Goal: Information Seeking & Learning: Learn about a topic

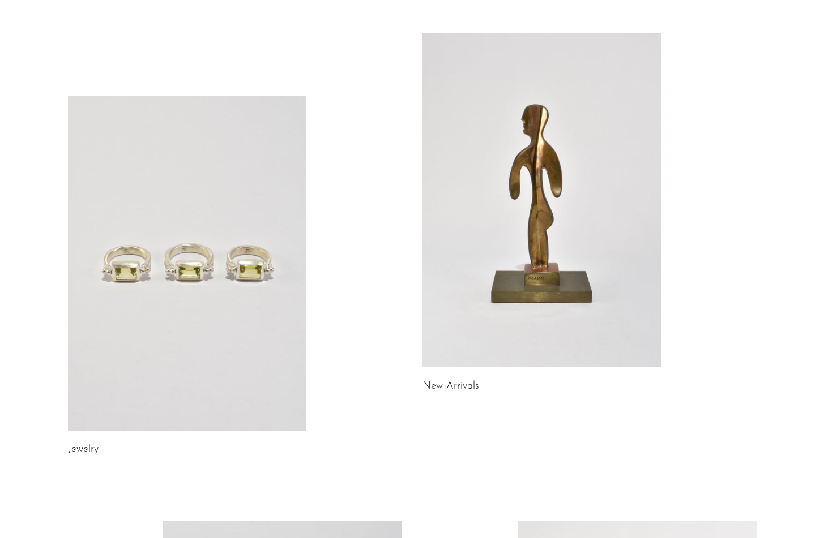
scroll to position [75, 0]
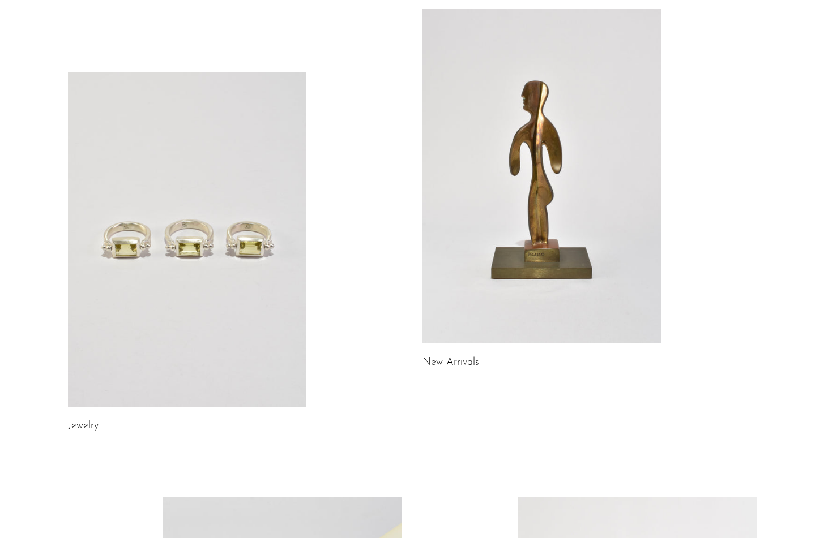
click at [474, 226] on link at bounding box center [541, 176] width 239 height 335
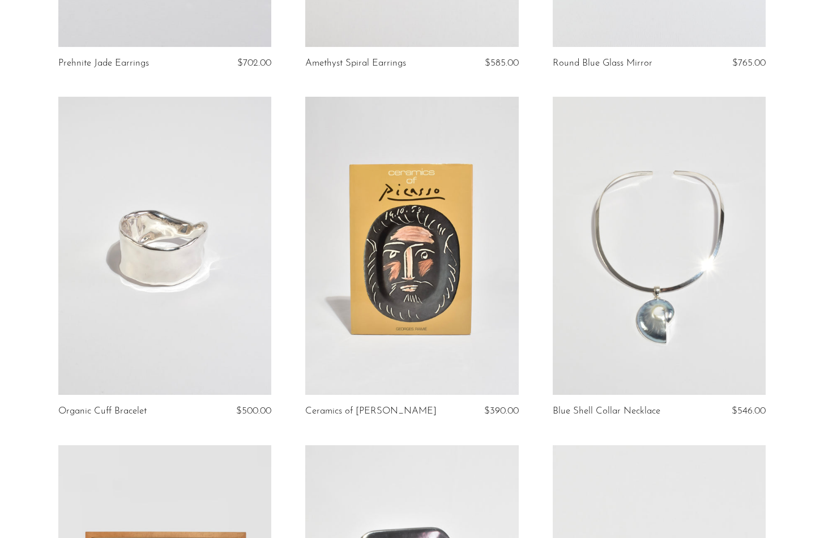
scroll to position [356, 0]
click at [474, 226] on link at bounding box center [411, 245] width 213 height 298
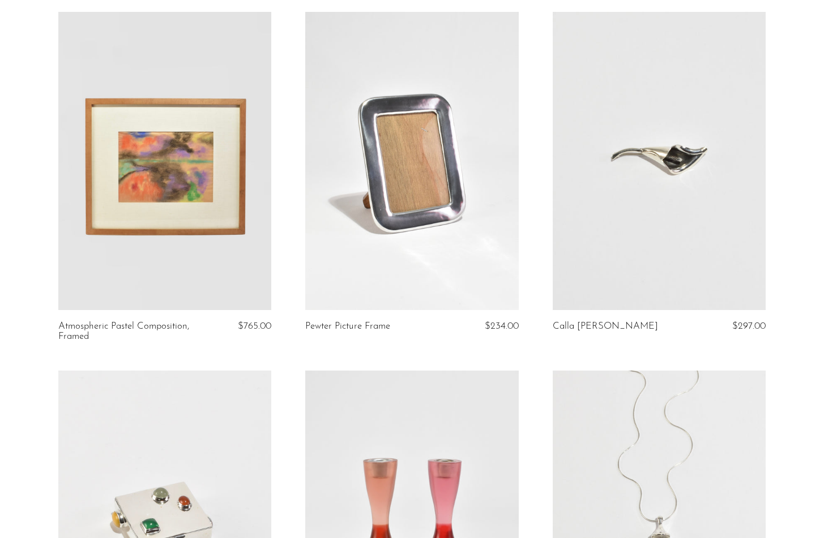
scroll to position [790, 0]
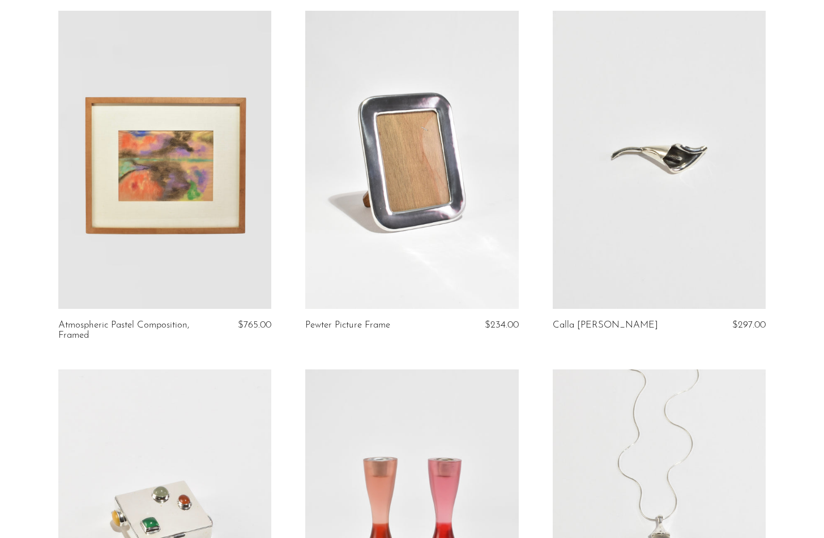
click at [667, 151] on link at bounding box center [659, 160] width 213 height 298
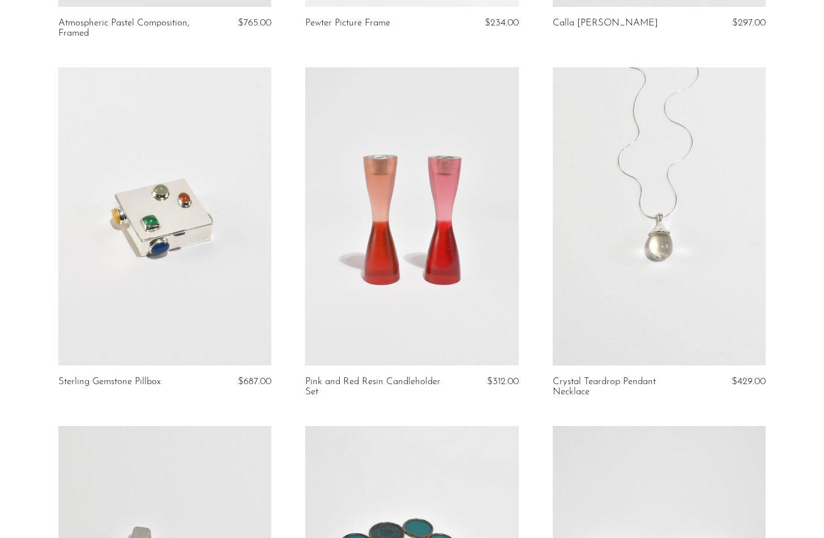
scroll to position [1094, 0]
click at [178, 283] on link at bounding box center [164, 215] width 213 height 298
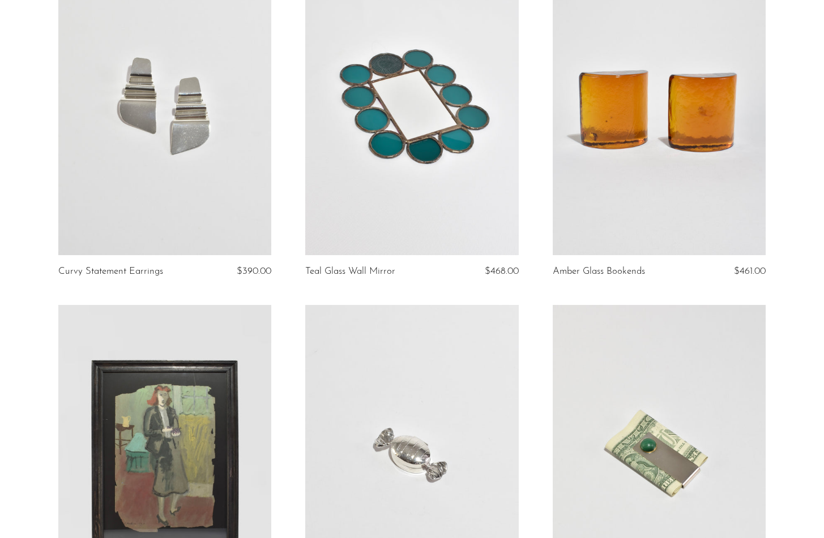
scroll to position [1560, 0]
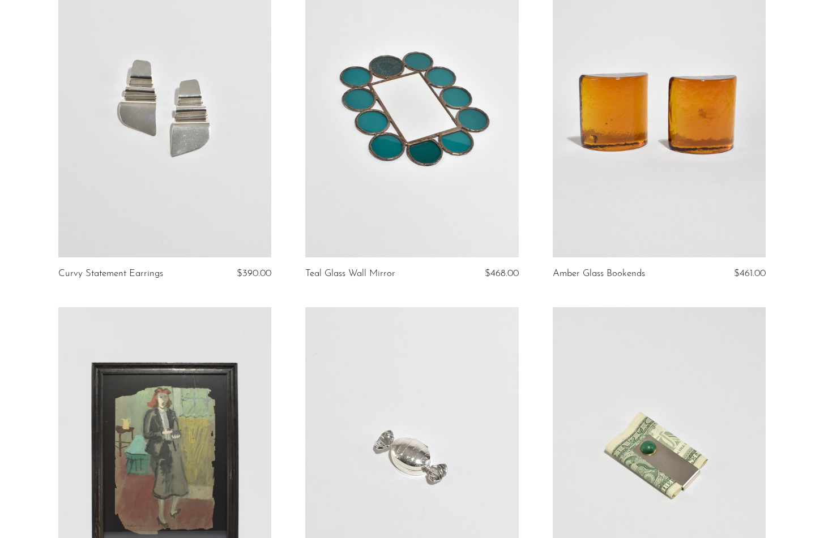
click at [662, 159] on link at bounding box center [659, 108] width 213 height 298
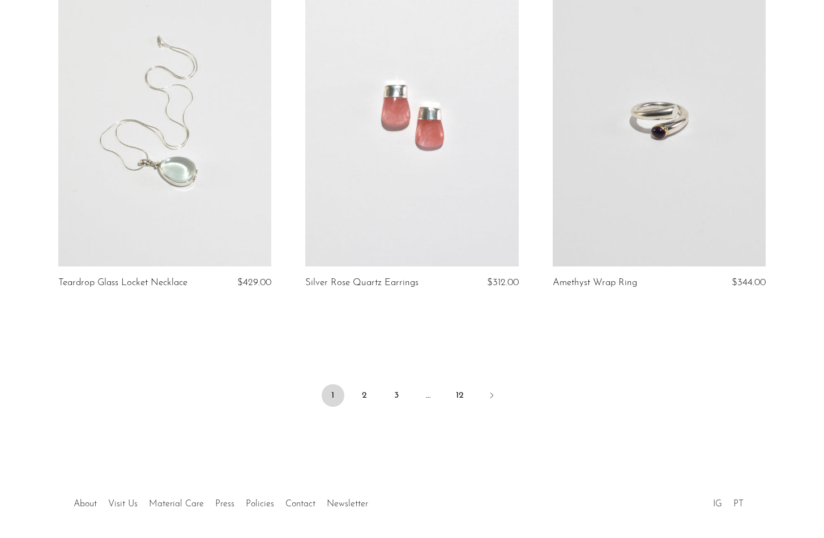
scroll to position [4008, 0]
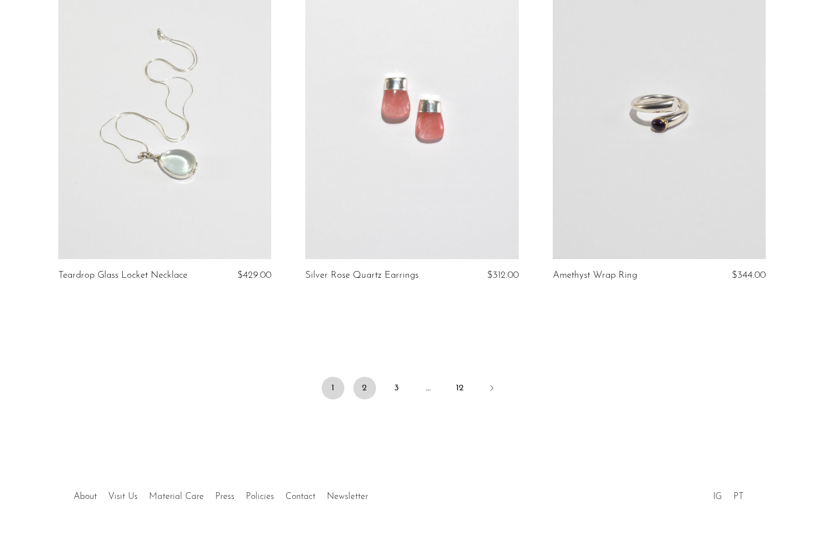
click at [363, 377] on link "2" at bounding box center [364, 388] width 23 height 23
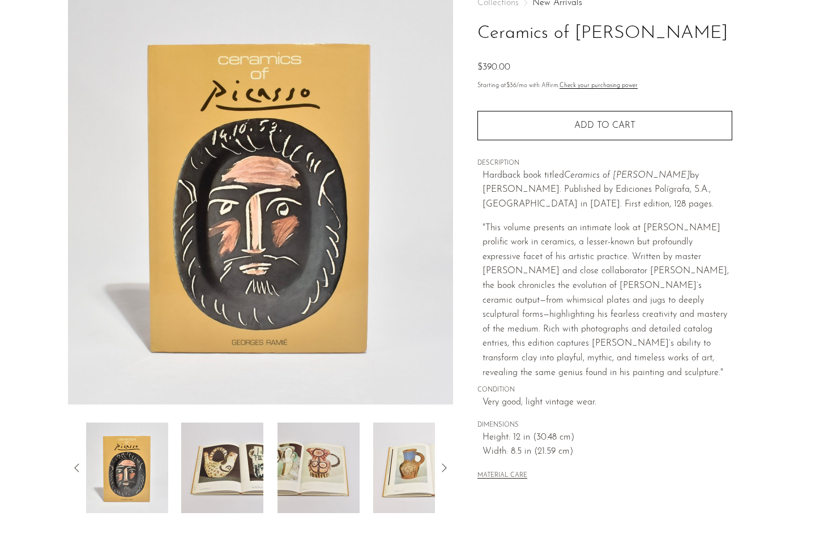
scroll to position [96, 0]
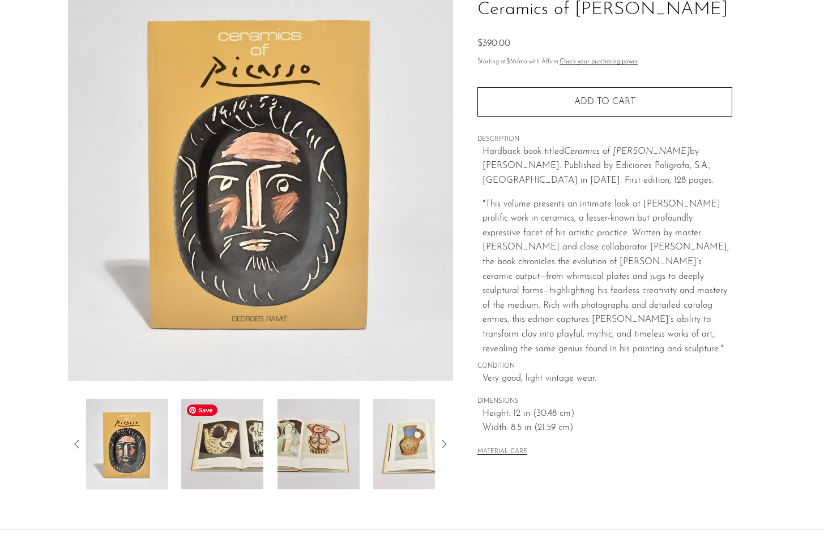
click at [230, 455] on img at bounding box center [222, 444] width 82 height 91
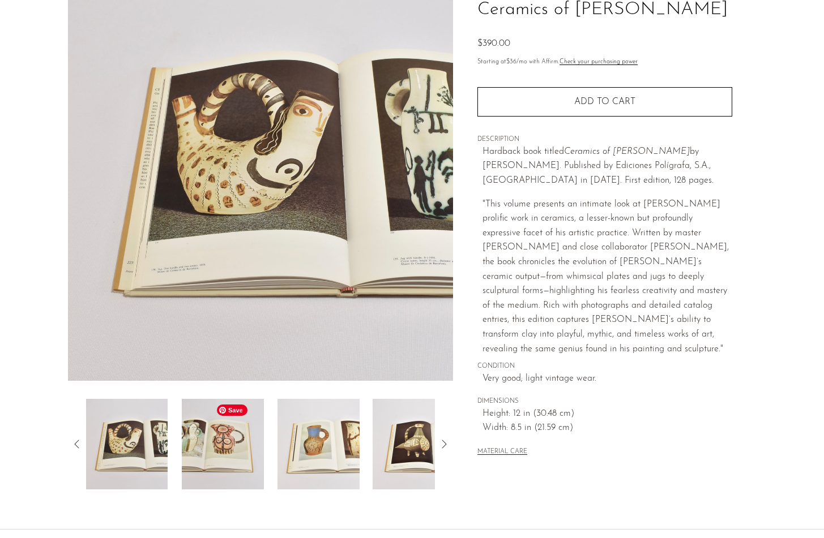
click at [258, 450] on img at bounding box center [223, 444] width 82 height 91
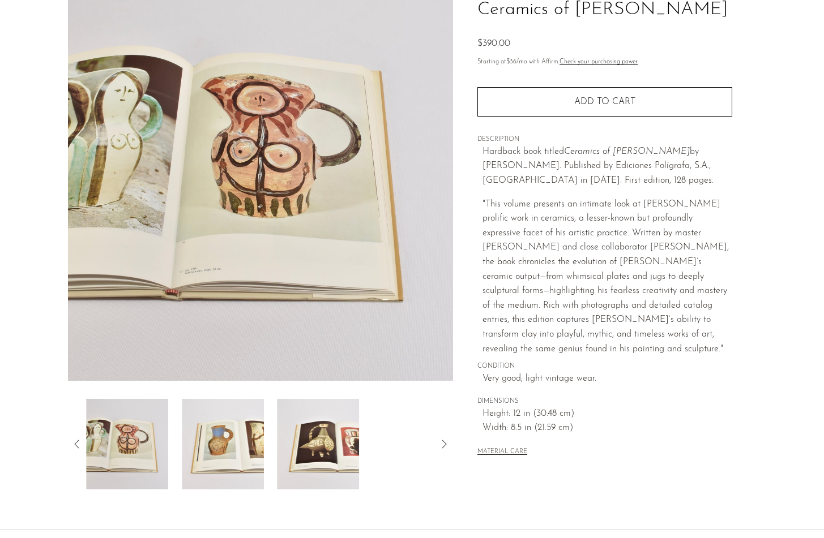
click at [267, 455] on div at bounding box center [260, 444] width 349 height 91
click at [313, 464] on img at bounding box center [318, 444] width 82 height 91
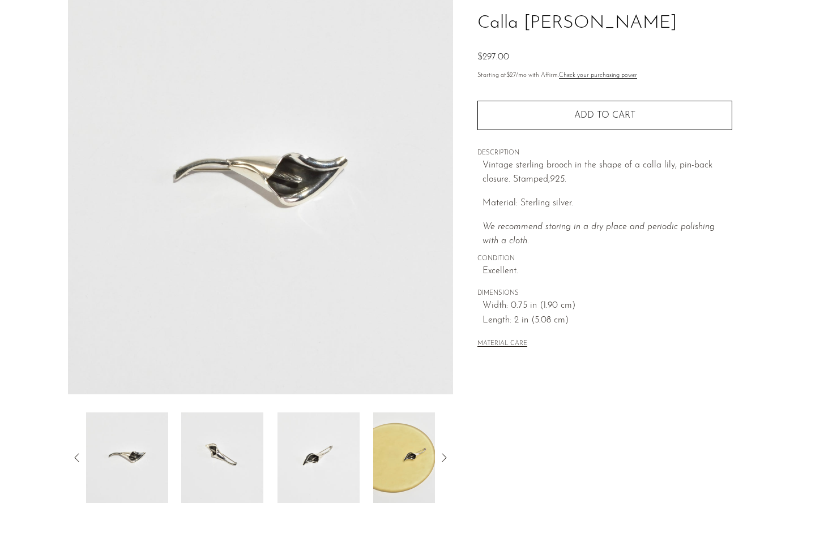
scroll to position [97, 0]
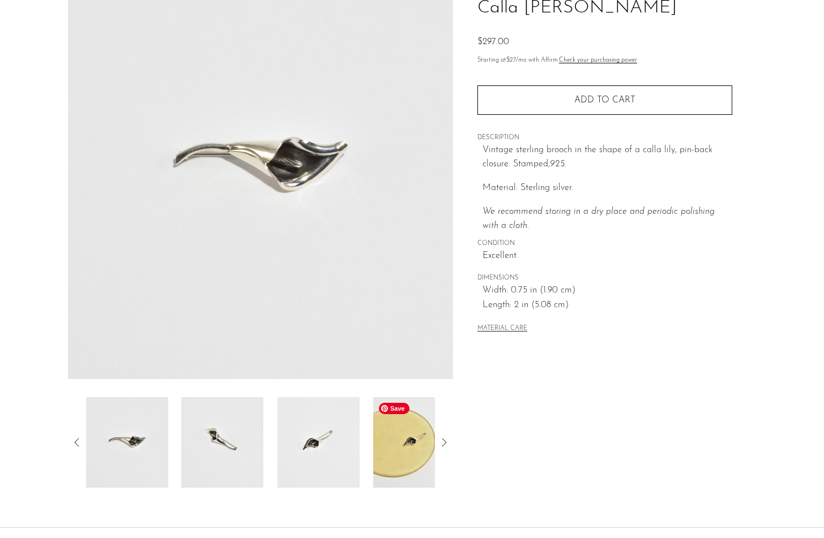
click at [427, 435] on img at bounding box center [414, 442] width 82 height 91
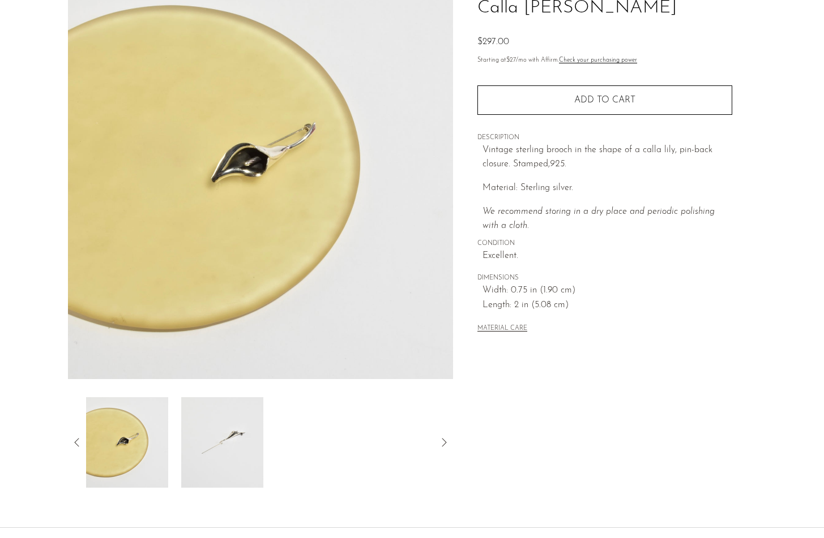
click at [76, 443] on icon at bounding box center [77, 443] width 14 height 14
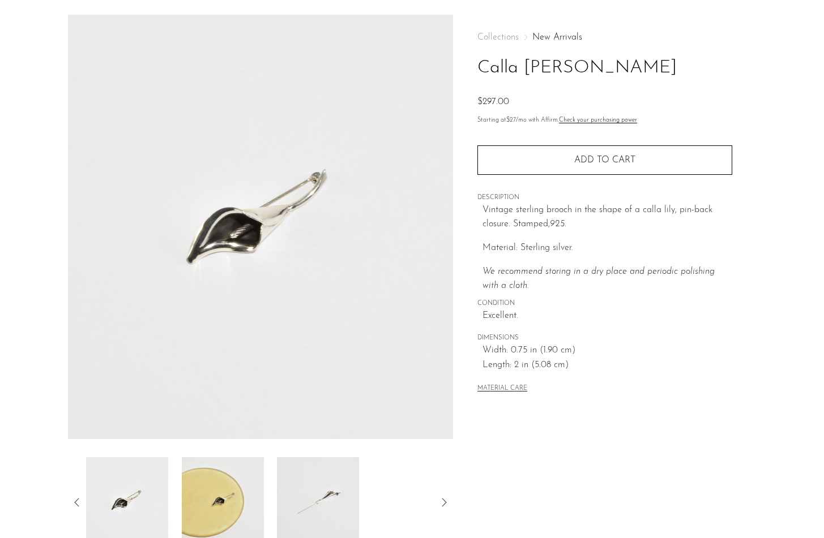
scroll to position [37, 0]
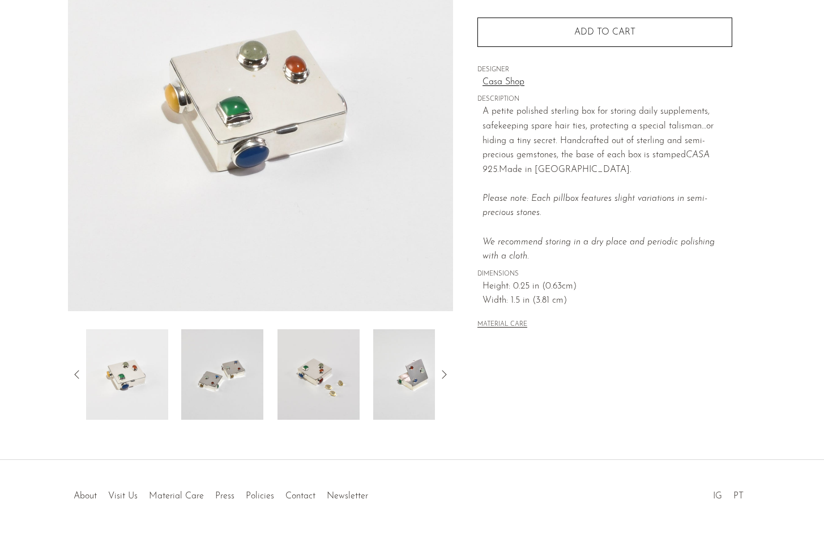
scroll to position [176, 0]
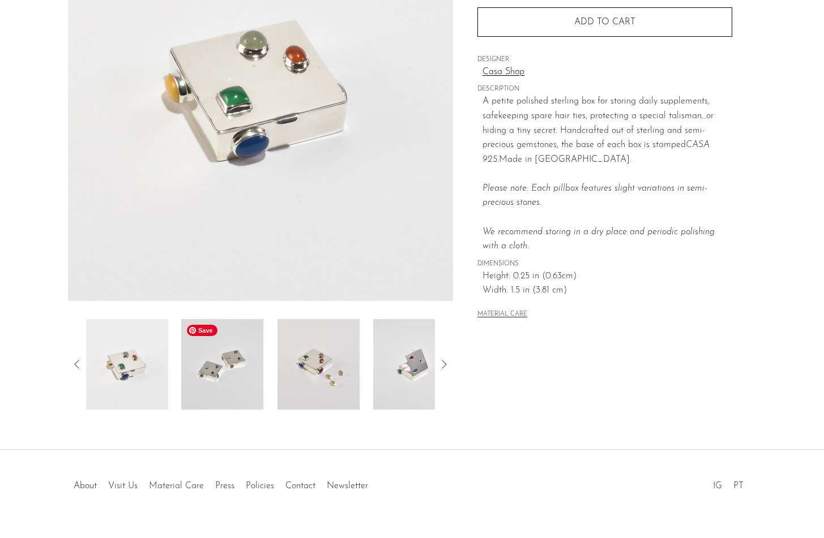
click at [220, 377] on img at bounding box center [222, 364] width 82 height 91
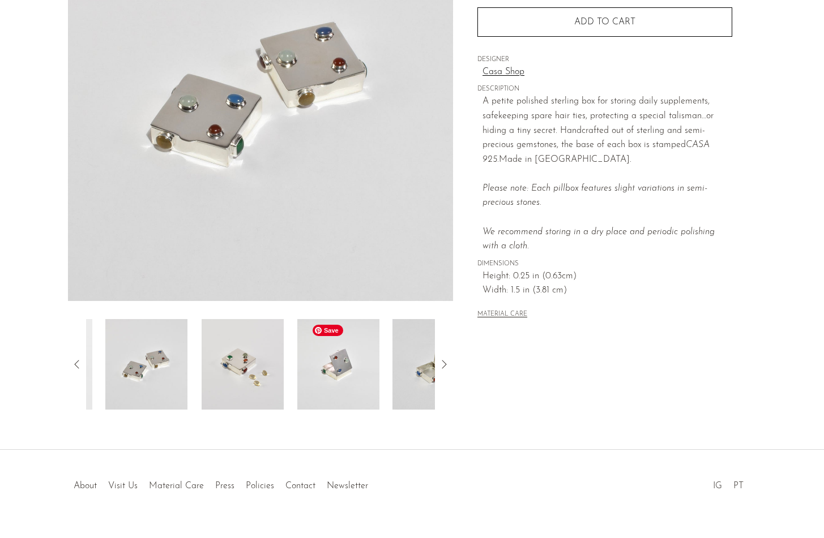
click at [306, 381] on img at bounding box center [338, 364] width 82 height 91
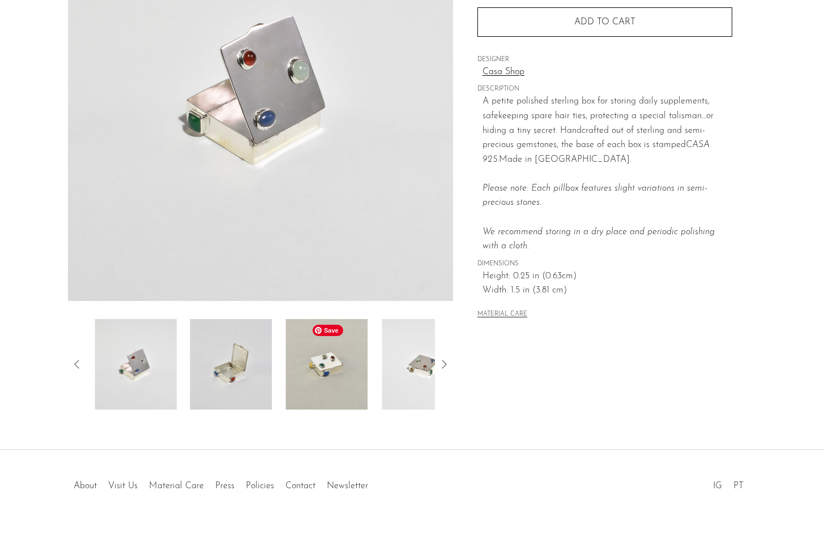
click at [306, 381] on img at bounding box center [327, 364] width 82 height 91
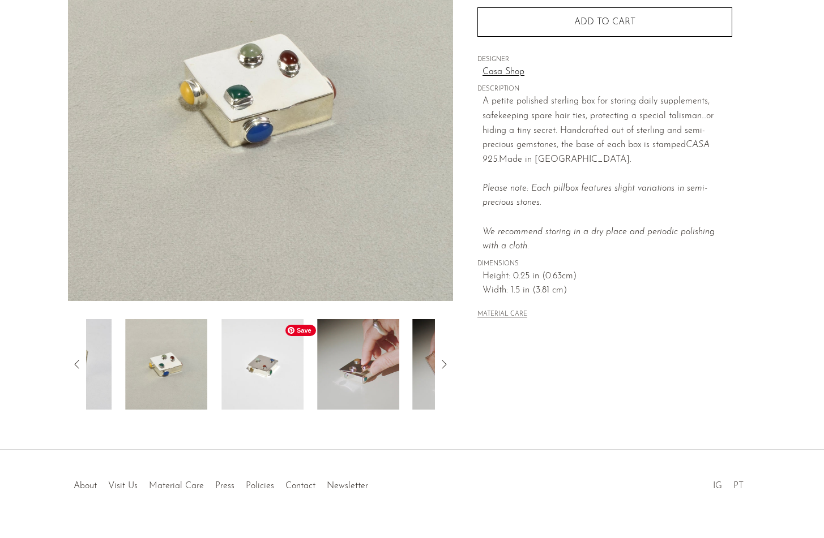
click at [317, 381] on img at bounding box center [358, 364] width 82 height 91
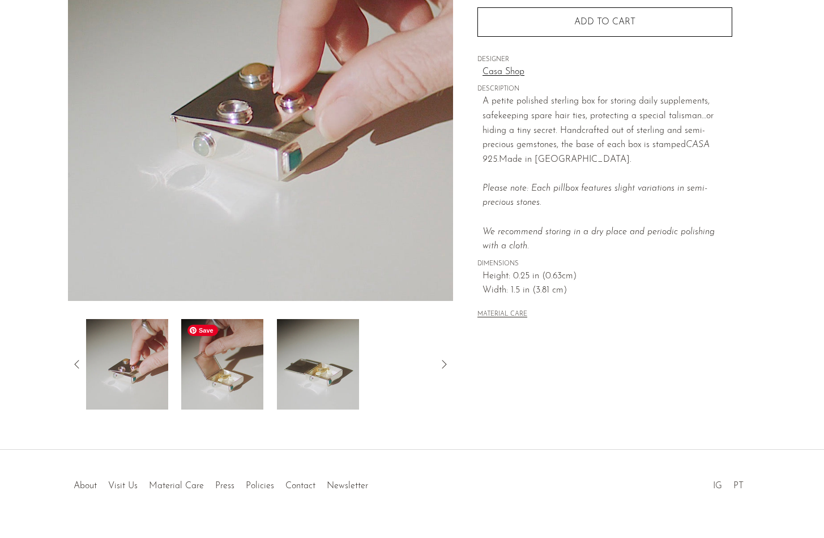
click at [233, 375] on img at bounding box center [222, 364] width 82 height 91
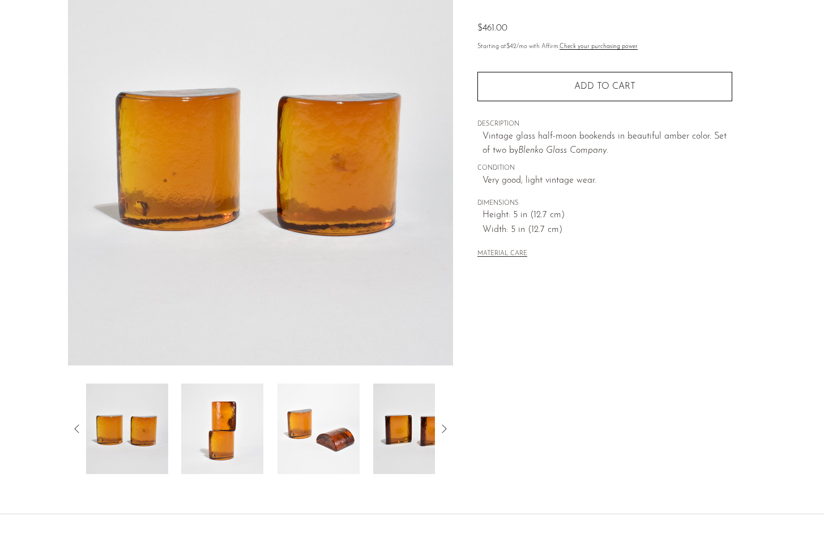
scroll to position [112, 0]
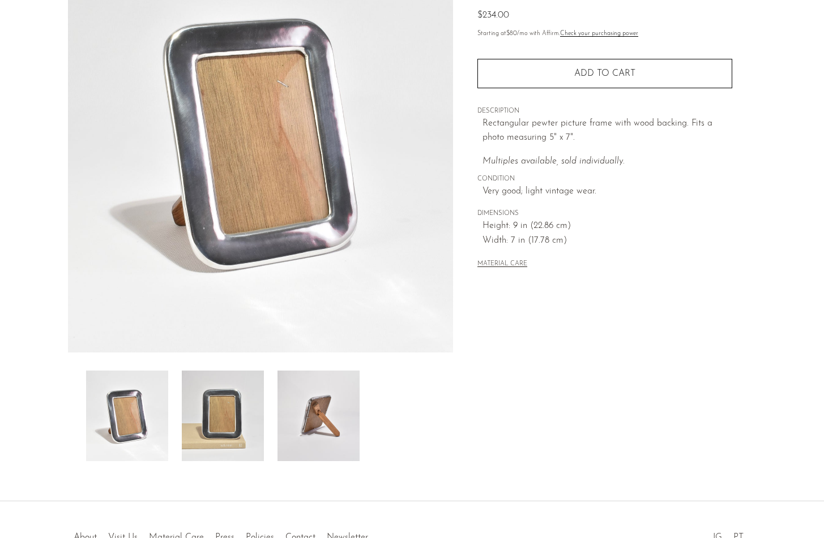
scroll to position [131, 0]
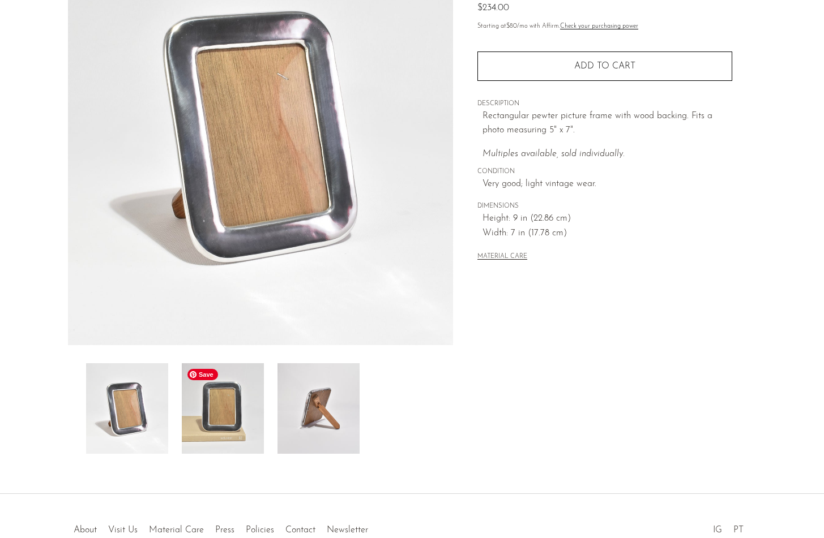
click at [233, 421] on img at bounding box center [223, 408] width 82 height 91
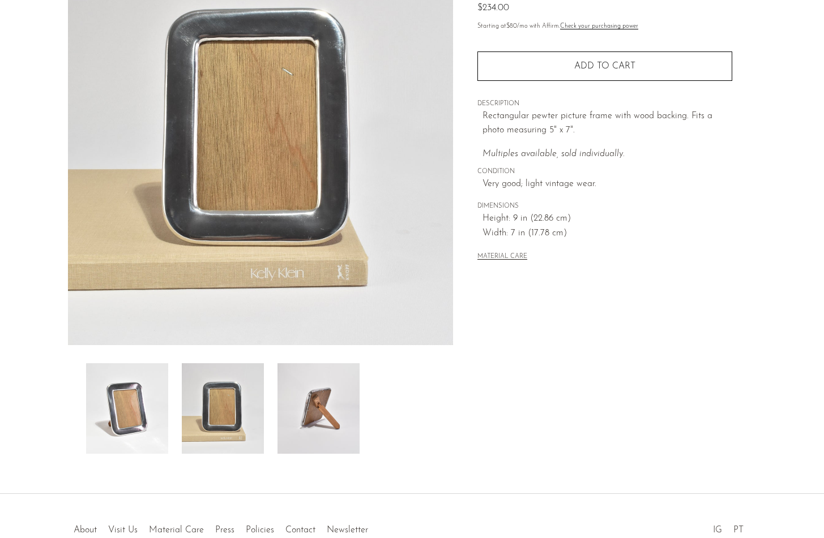
click at [274, 414] on div at bounding box center [260, 408] width 349 height 91
click at [302, 414] on img at bounding box center [318, 408] width 82 height 91
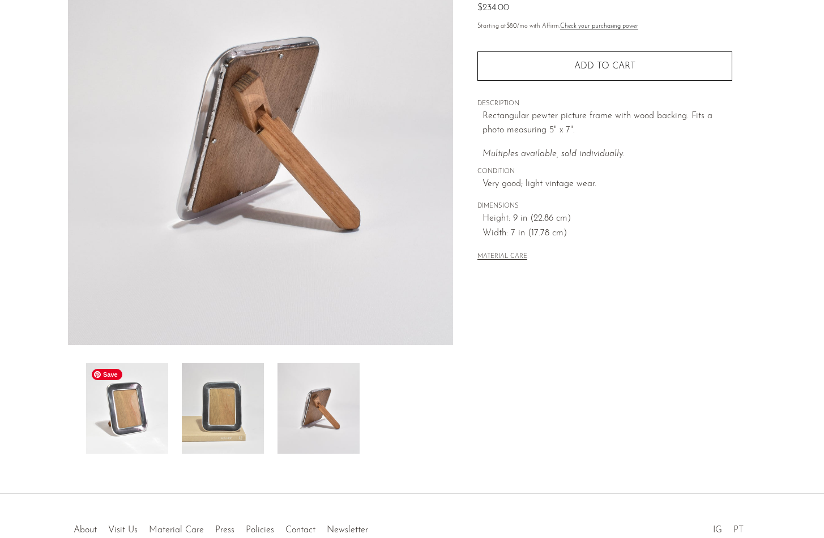
click at [156, 431] on img at bounding box center [127, 408] width 82 height 91
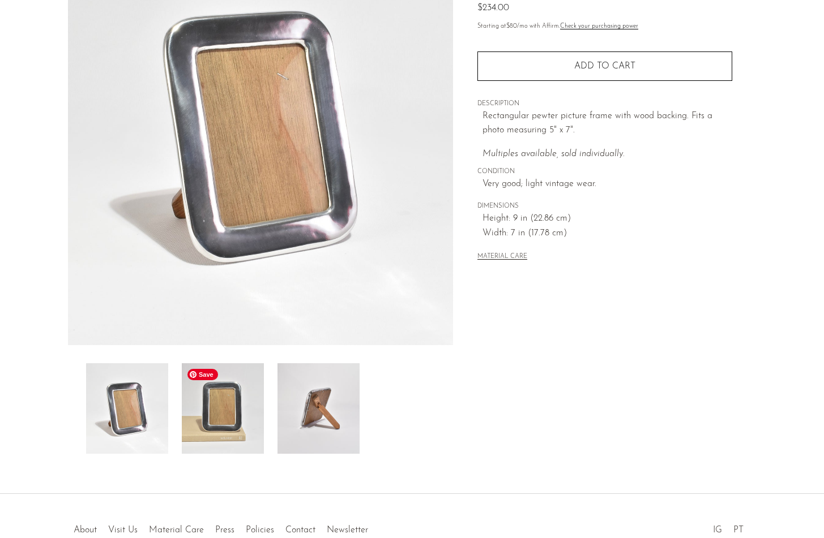
click at [189, 424] on img at bounding box center [223, 408] width 82 height 91
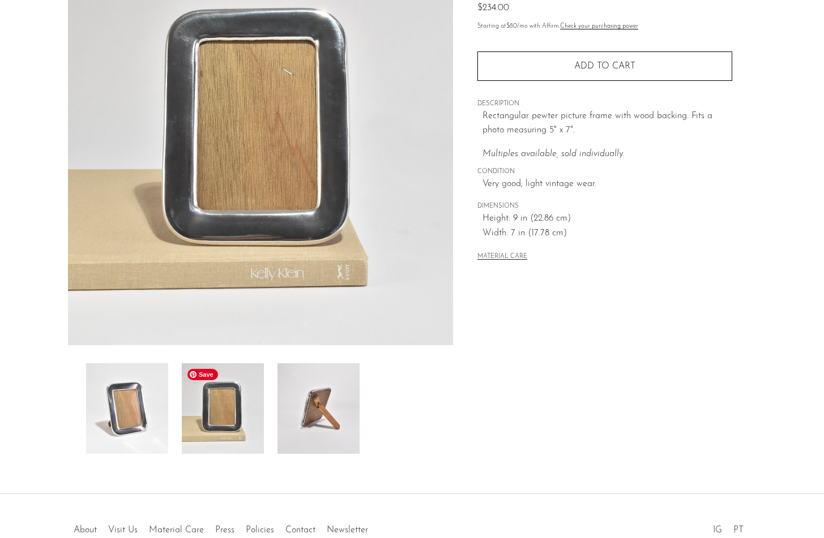
click at [255, 410] on img at bounding box center [223, 408] width 82 height 91
click at [294, 408] on img at bounding box center [318, 408] width 82 height 91
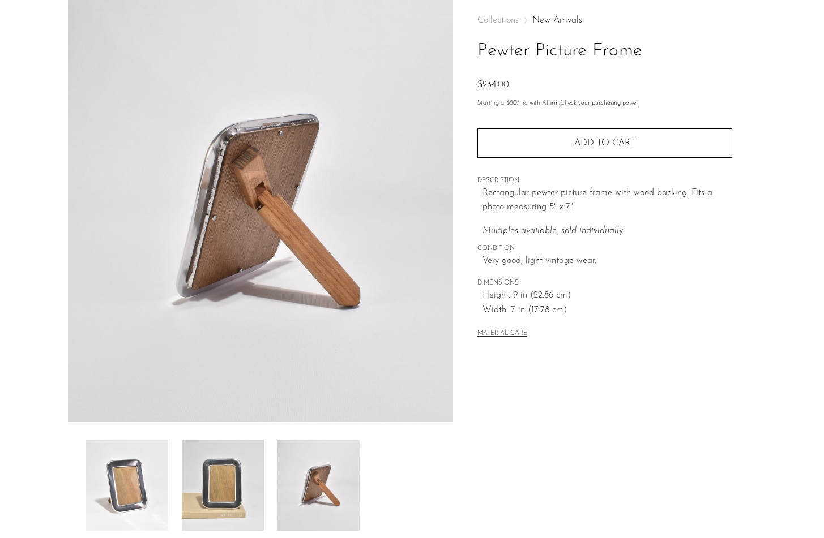
scroll to position [12, 0]
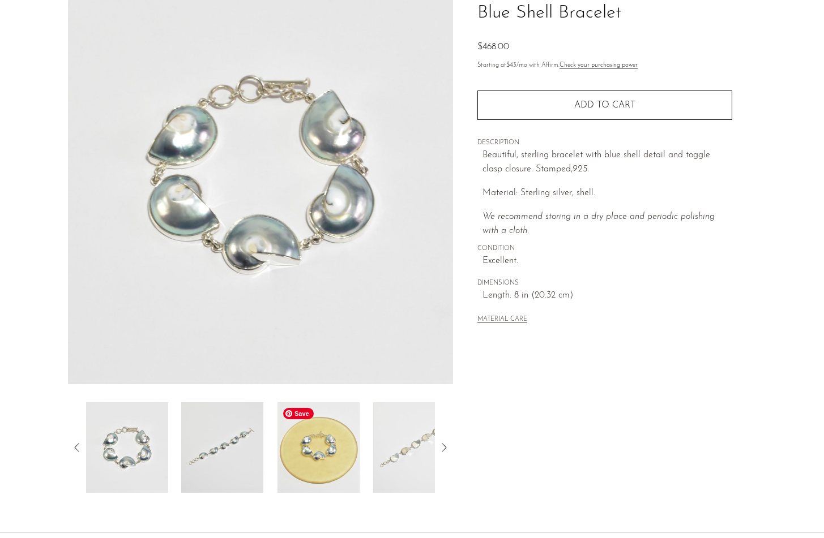
scroll to position [93, 0]
click at [305, 464] on img at bounding box center [318, 447] width 82 height 91
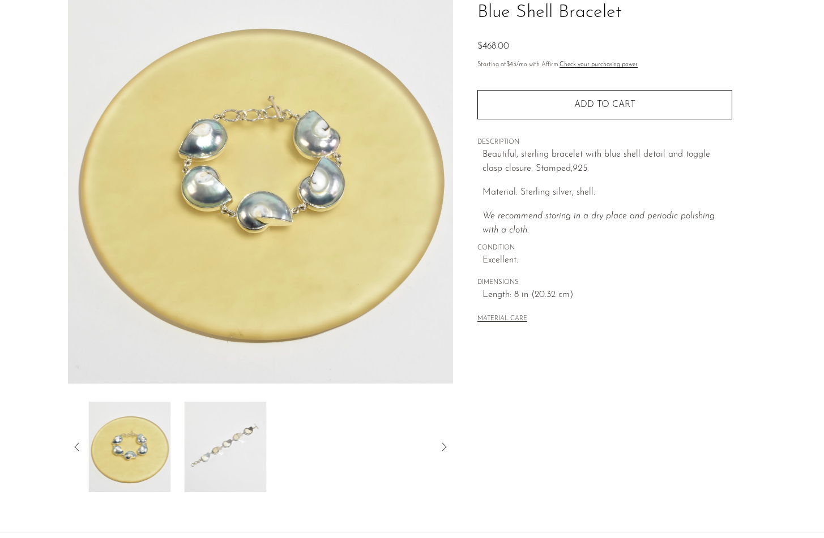
click at [318, 467] on div at bounding box center [260, 447] width 349 height 91
click at [225, 463] on img at bounding box center [222, 447] width 82 height 91
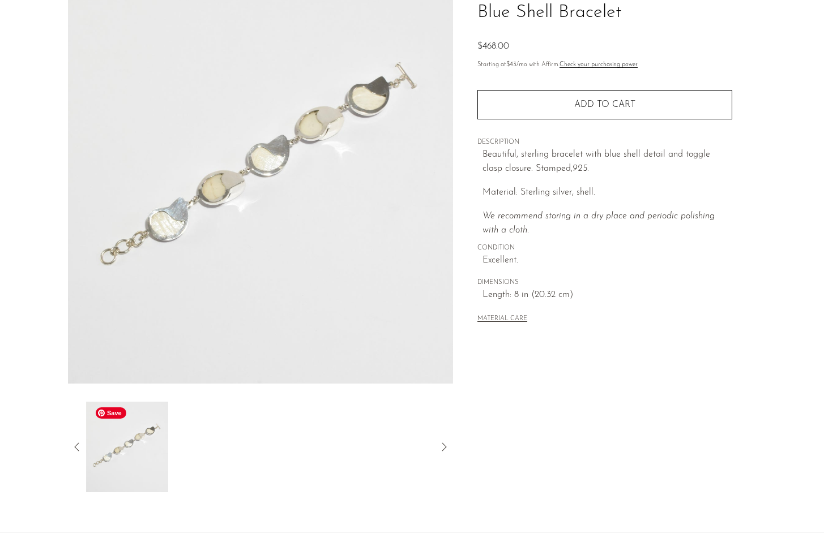
click at [106, 465] on img at bounding box center [127, 447] width 82 height 91
click at [75, 443] on icon at bounding box center [77, 447] width 14 height 14
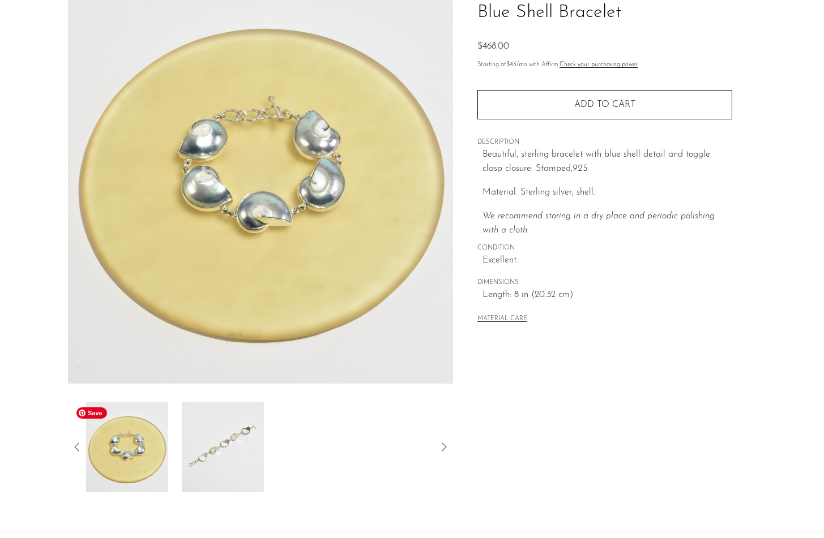
click at [78, 446] on icon at bounding box center [77, 447] width 14 height 14
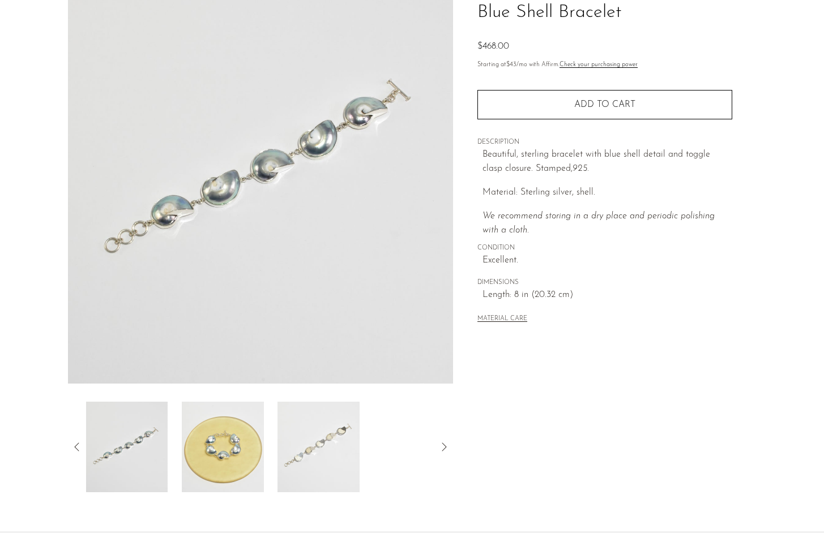
click at [79, 447] on icon at bounding box center [77, 447] width 14 height 14
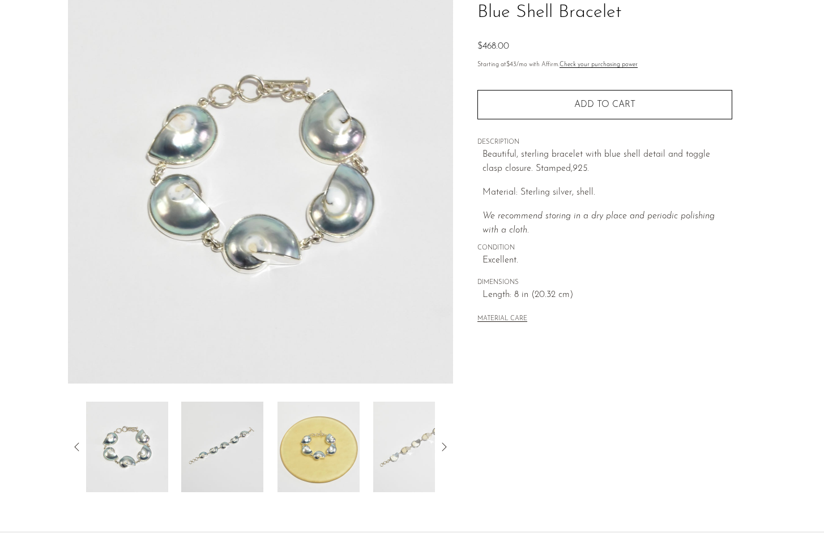
click at [79, 447] on icon at bounding box center [77, 447] width 14 height 14
click at [371, 440] on div at bounding box center [260, 447] width 349 height 91
click at [399, 448] on img at bounding box center [414, 447] width 82 height 91
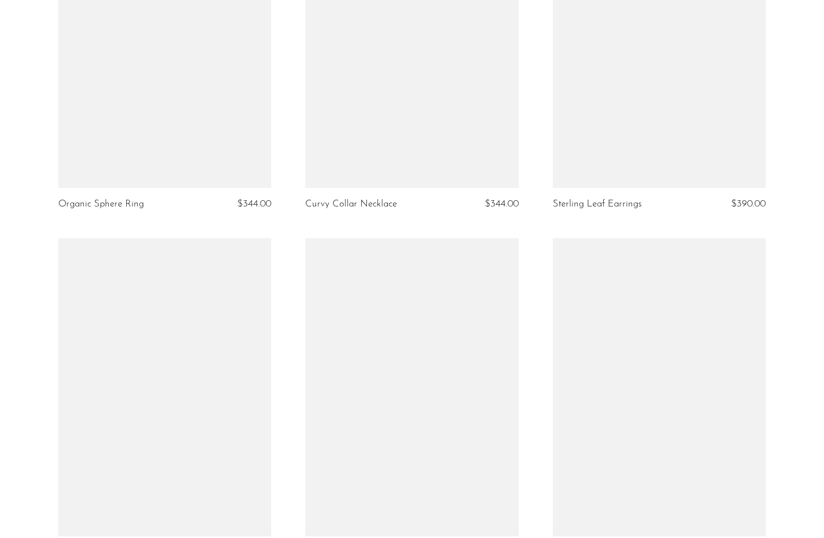
scroll to position [3733, 0]
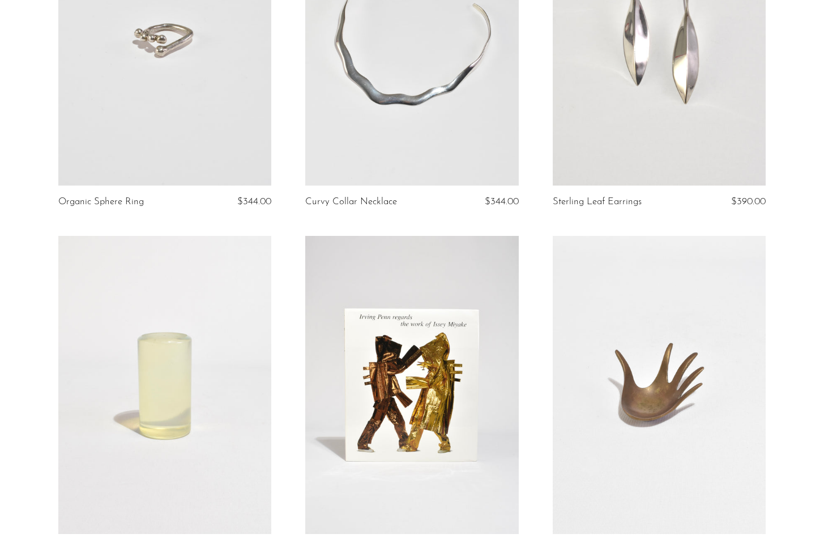
click at [385, 380] on link at bounding box center [411, 385] width 213 height 298
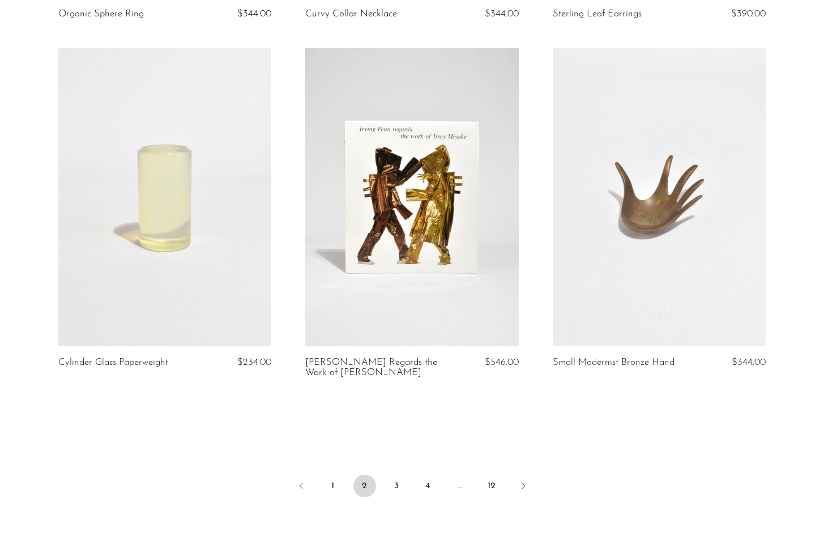
scroll to position [3923, 0]
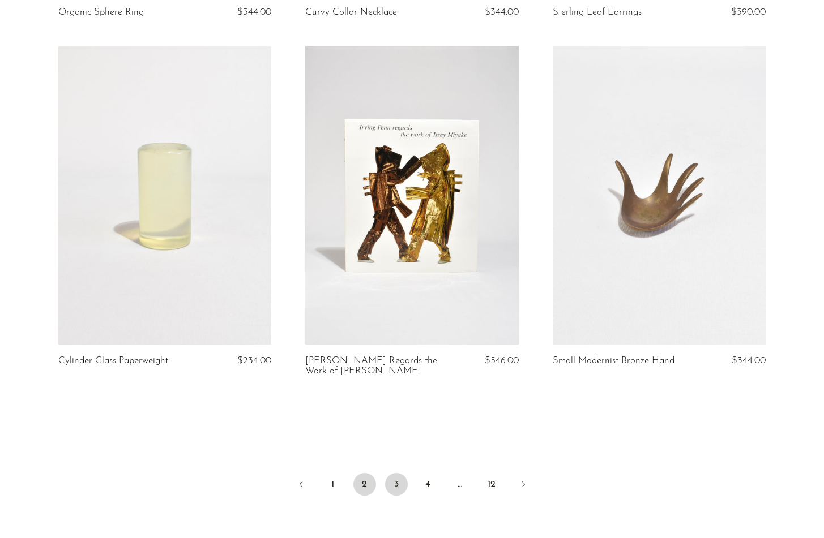
click at [391, 477] on link "3" at bounding box center [396, 484] width 23 height 23
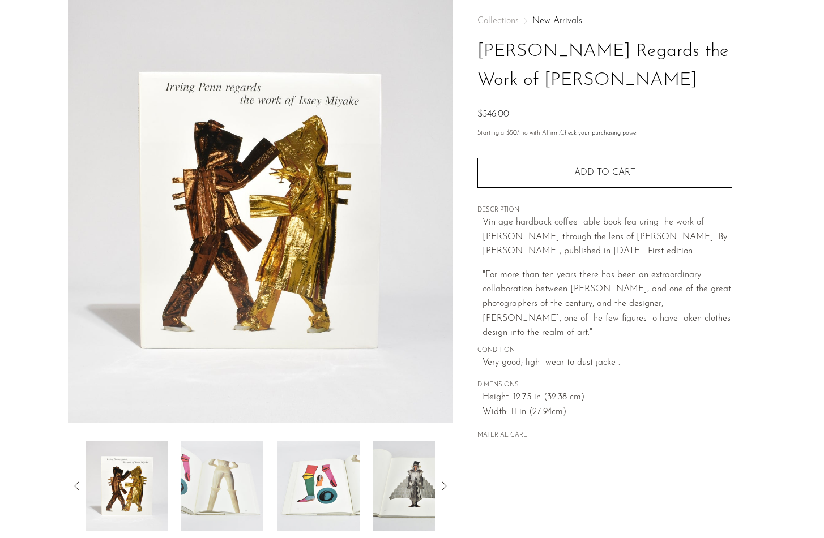
scroll to position [71, 0]
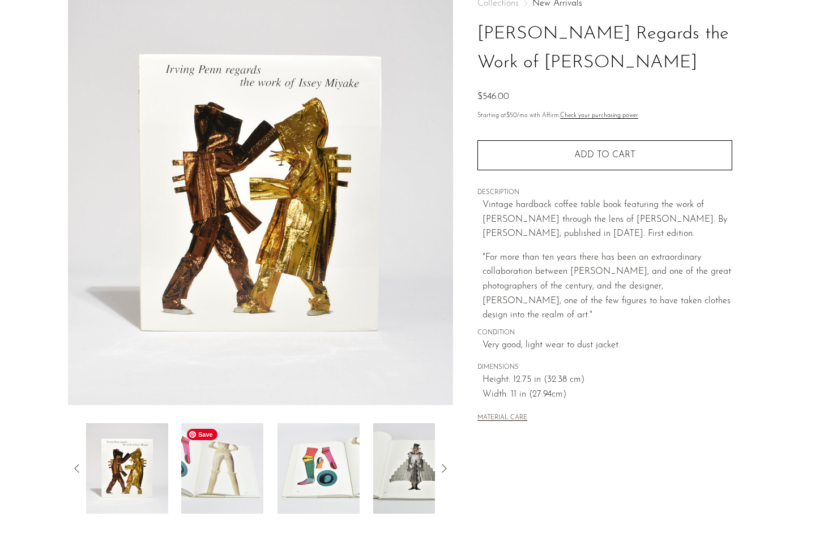
click at [218, 477] on img at bounding box center [222, 469] width 82 height 91
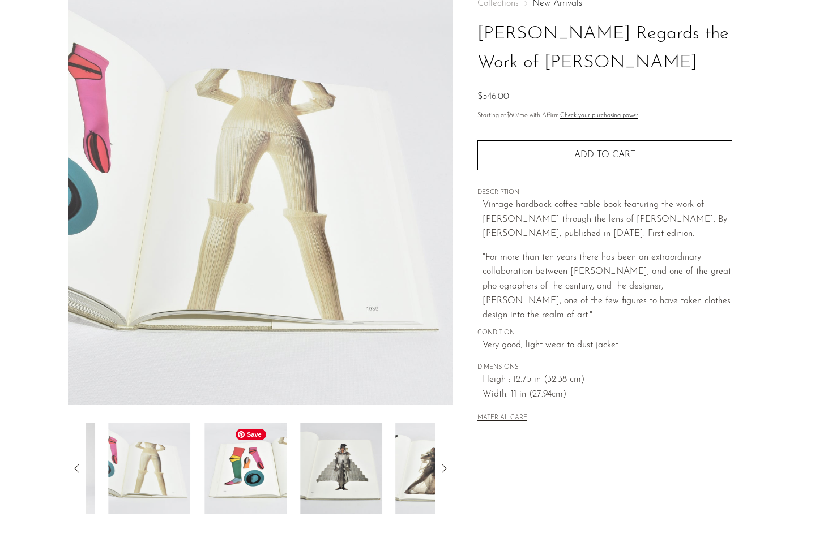
click at [266, 478] on img at bounding box center [245, 469] width 82 height 91
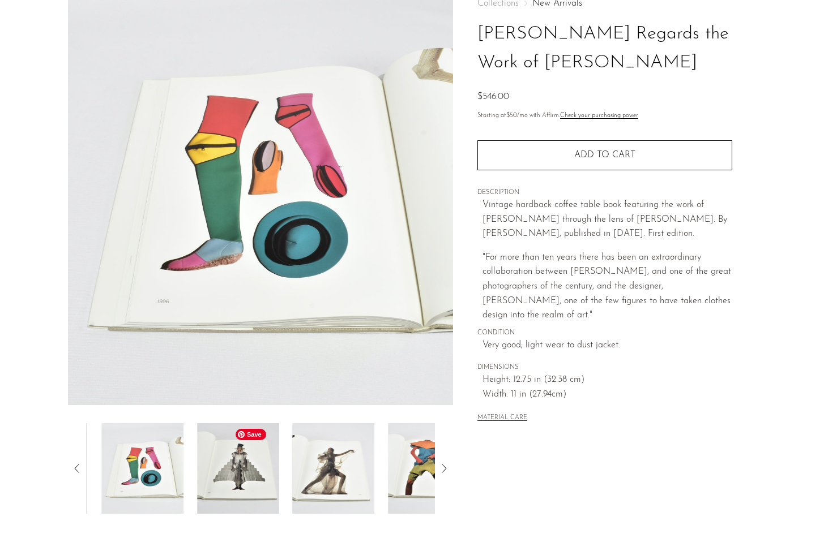
click at [266, 478] on img at bounding box center [238, 469] width 82 height 91
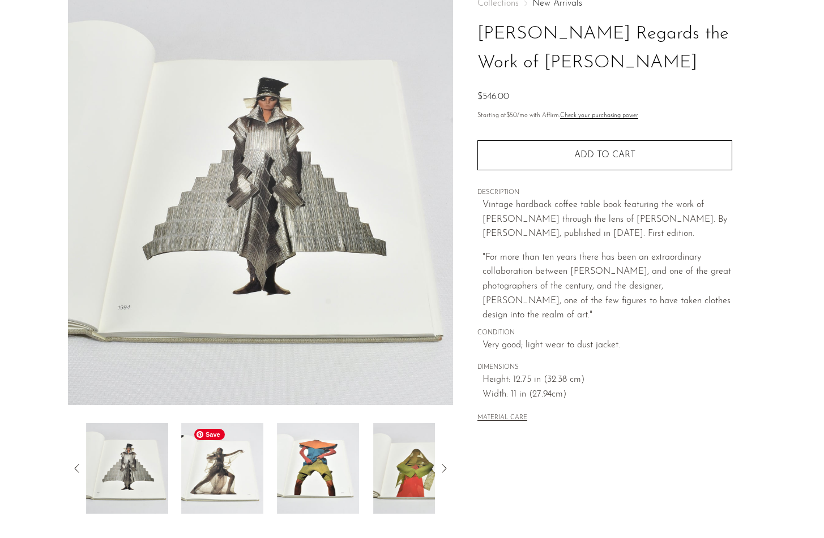
click at [266, 478] on div at bounding box center [260, 469] width 349 height 91
click at [311, 482] on img at bounding box center [318, 469] width 82 height 91
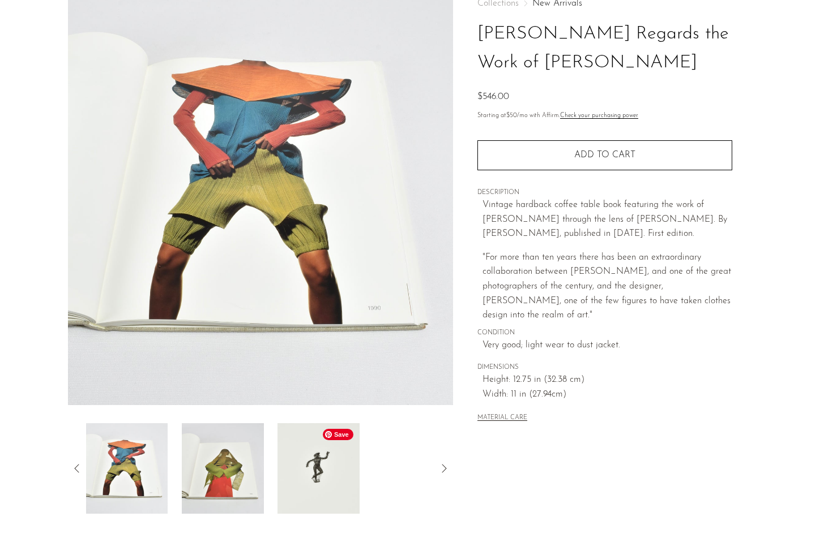
click at [293, 480] on img at bounding box center [318, 469] width 82 height 91
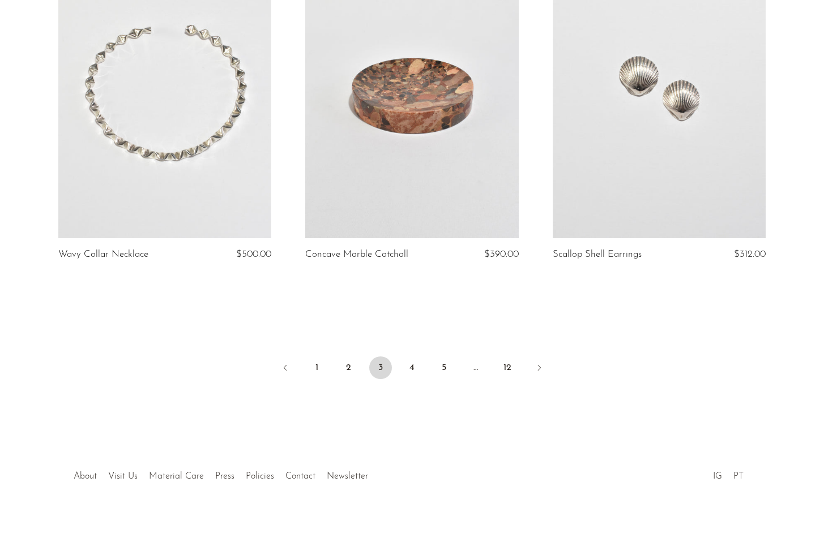
scroll to position [4043, 0]
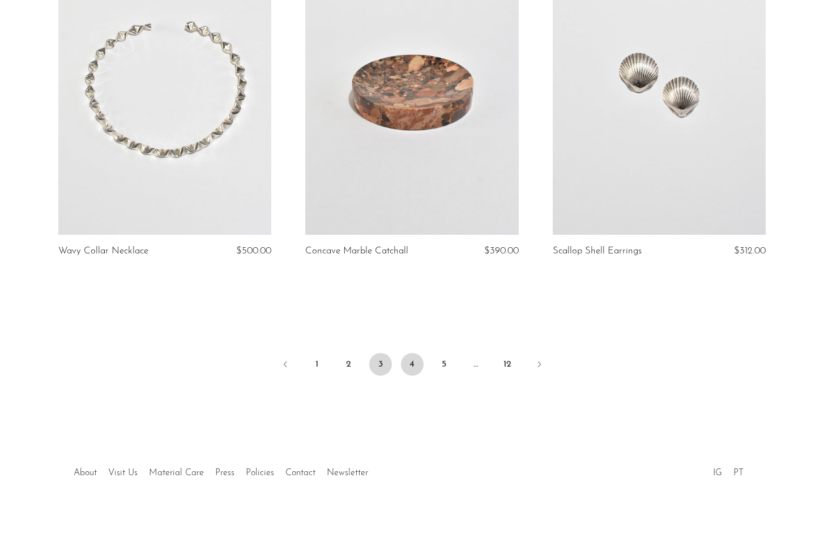
click at [412, 353] on link "4" at bounding box center [412, 364] width 23 height 23
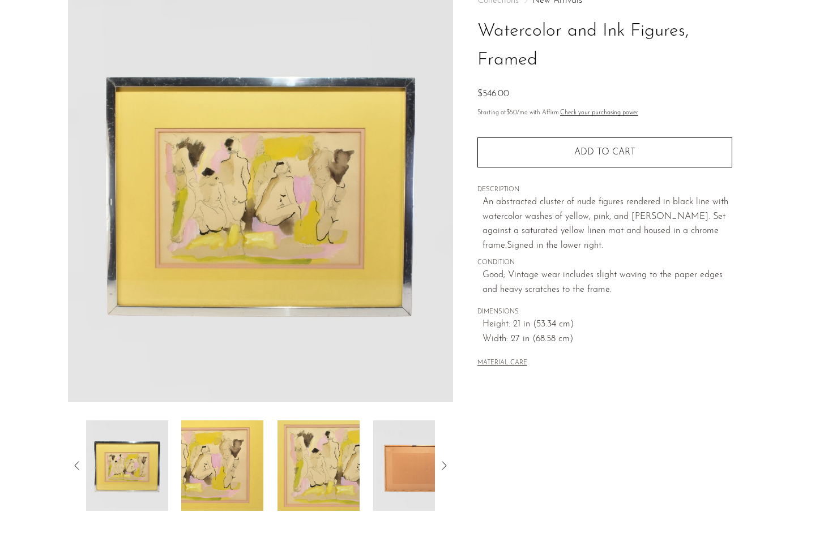
scroll to position [94, 0]
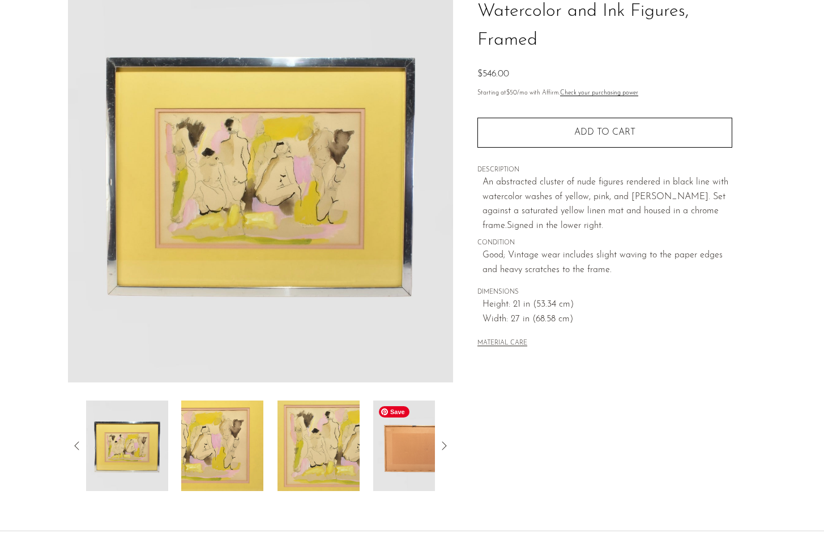
click at [389, 446] on img at bounding box center [414, 446] width 82 height 91
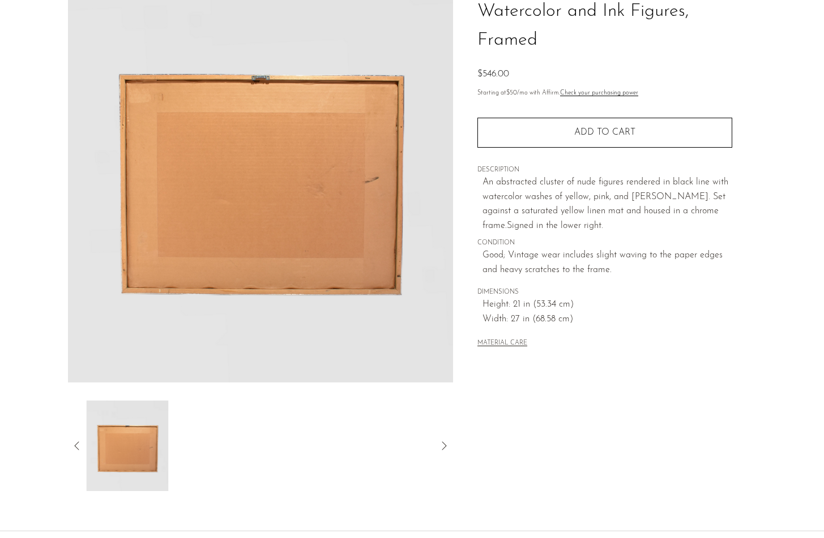
click at [76, 443] on icon at bounding box center [77, 446] width 14 height 14
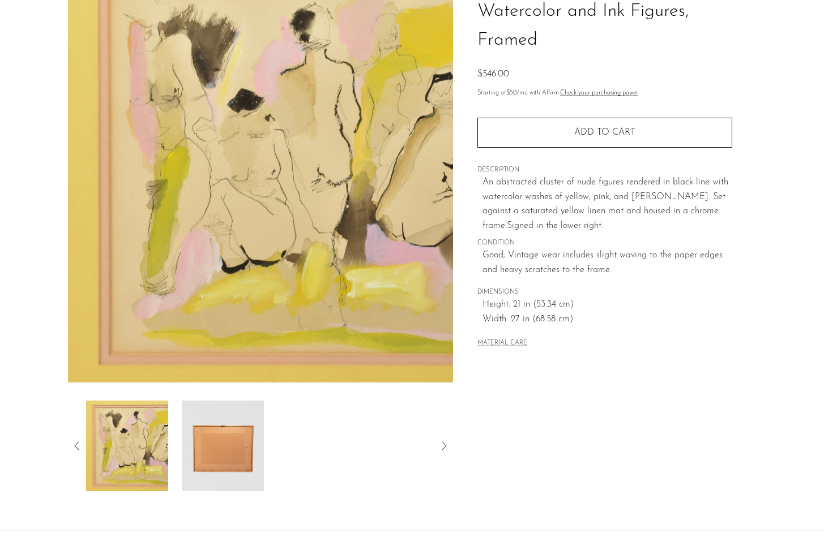
click at [76, 443] on icon at bounding box center [77, 446] width 14 height 14
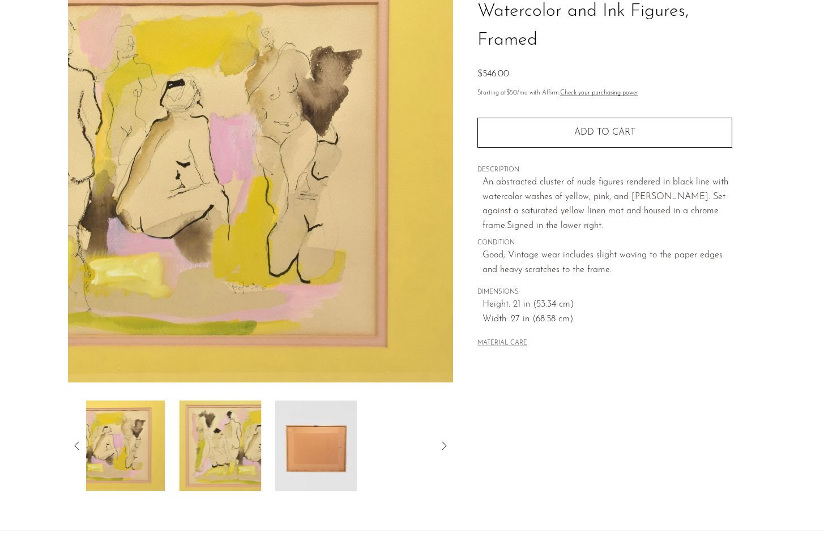
click at [76, 443] on icon at bounding box center [77, 446] width 14 height 14
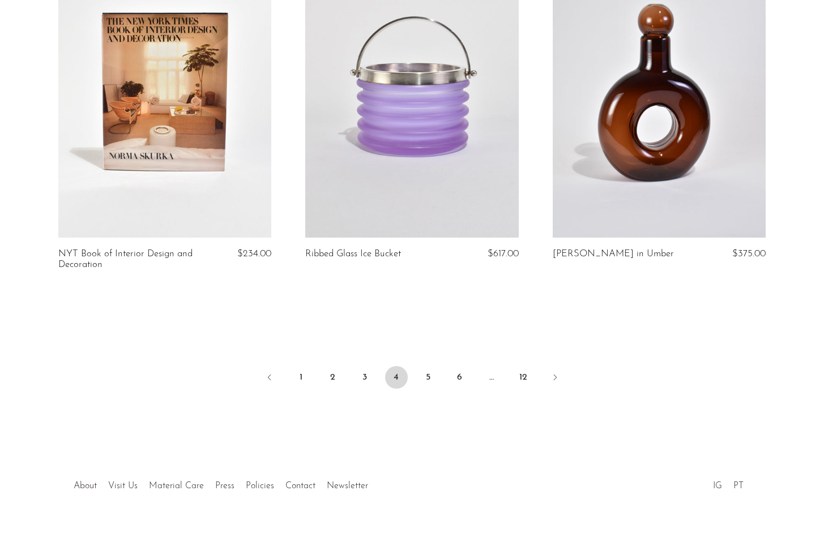
scroll to position [4032, 0]
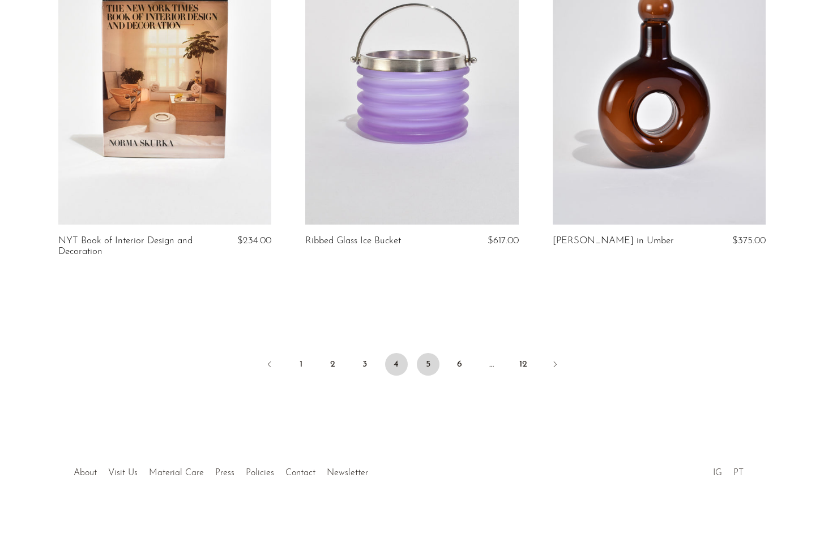
click at [427, 353] on link "5" at bounding box center [428, 364] width 23 height 23
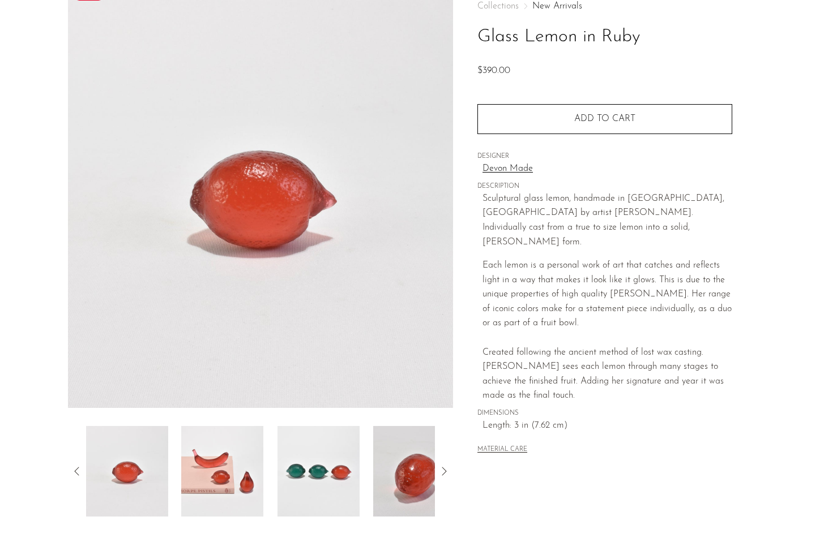
scroll to position [79, 0]
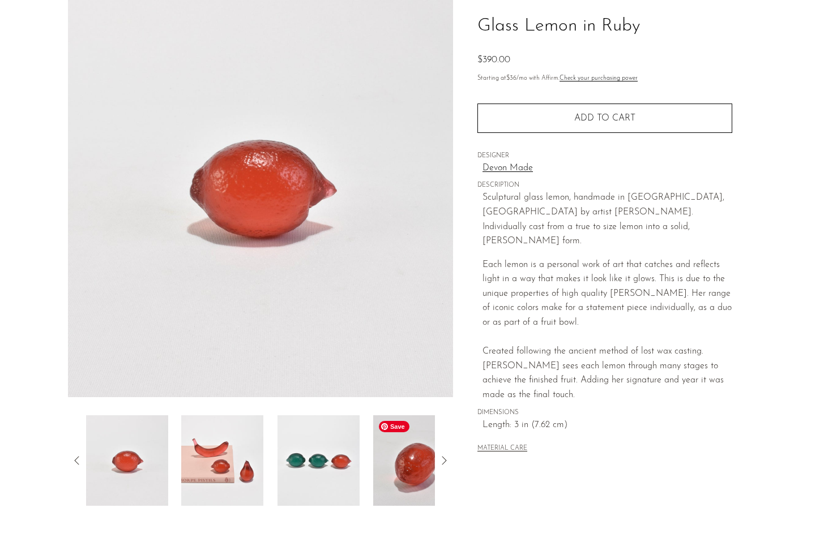
click at [399, 472] on img at bounding box center [414, 461] width 82 height 91
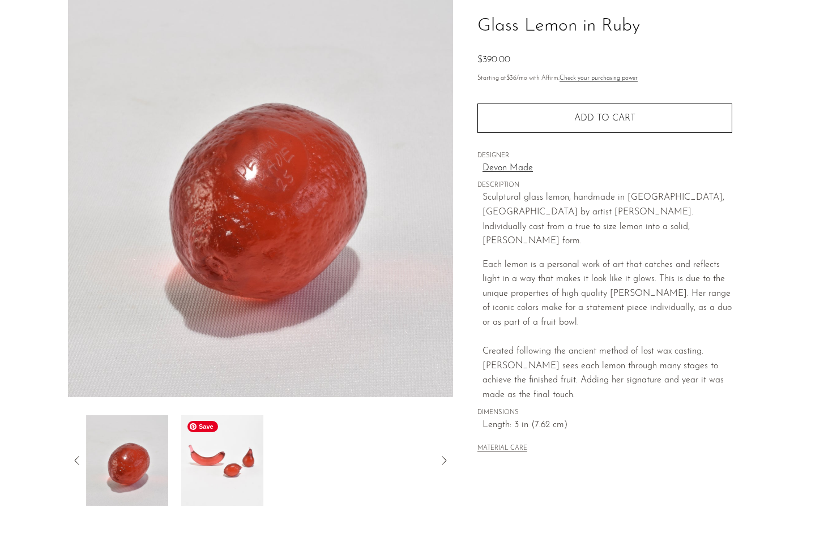
click at [232, 469] on img at bounding box center [223, 461] width 82 height 91
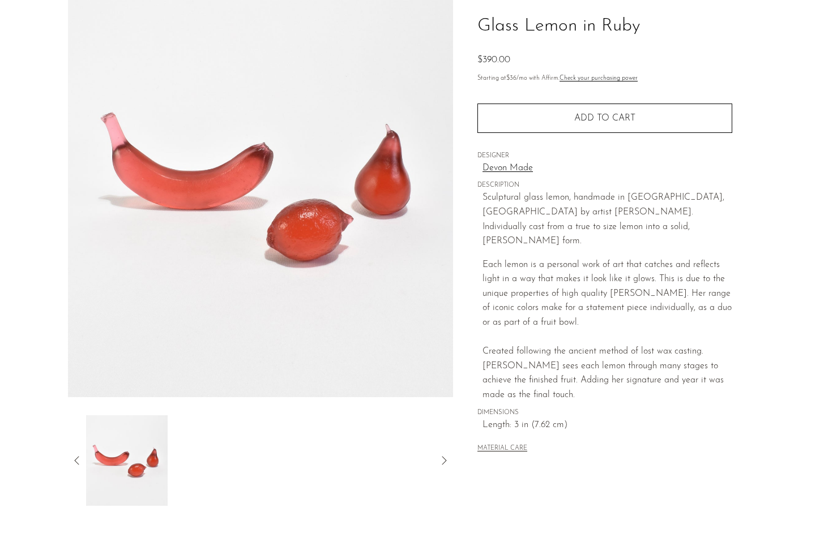
click at [75, 458] on icon at bounding box center [77, 461] width 14 height 14
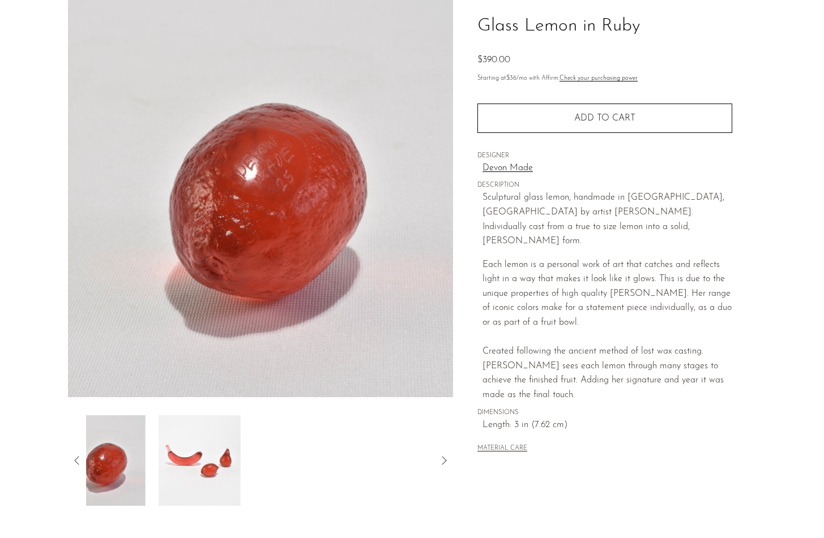
click at [75, 458] on icon at bounding box center [77, 461] width 14 height 14
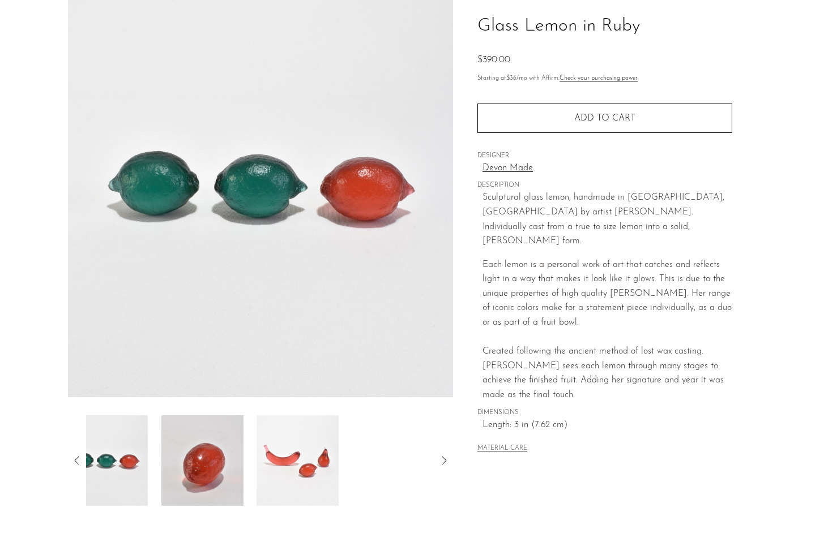
click at [75, 458] on icon at bounding box center [77, 461] width 14 height 14
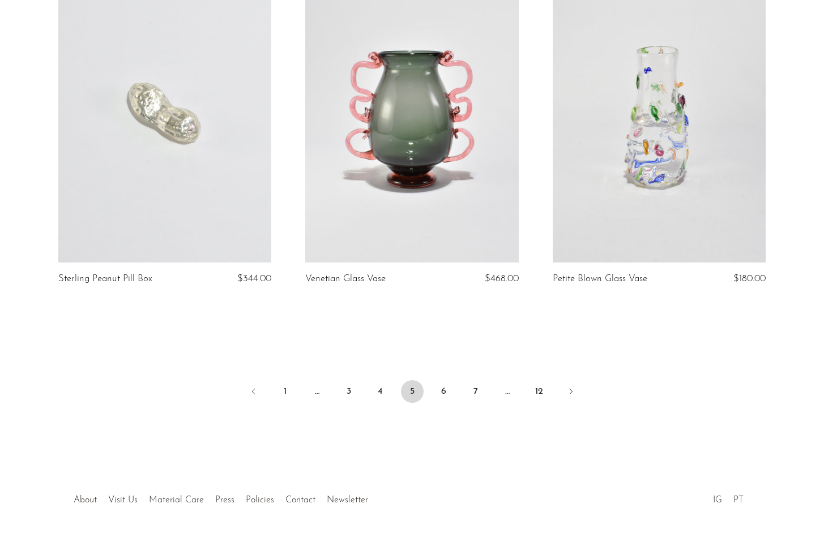
scroll to position [4022, 0]
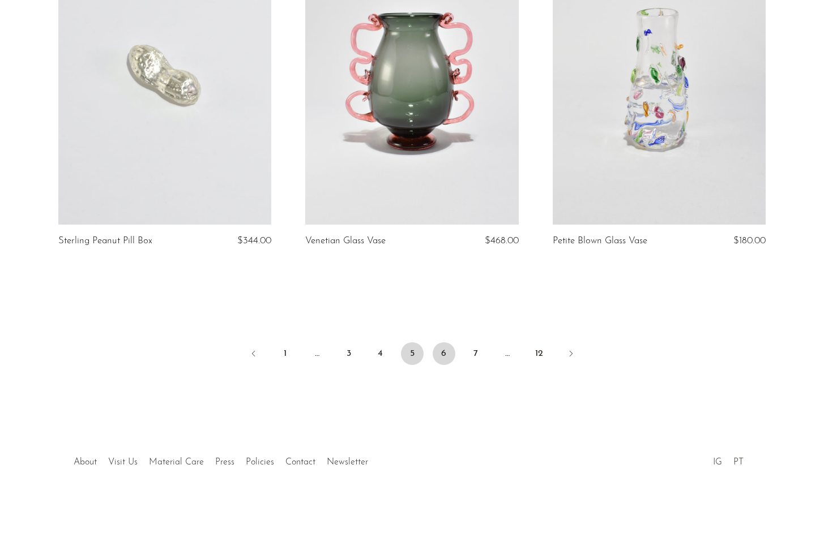
click at [446, 356] on link "6" at bounding box center [444, 354] width 23 height 23
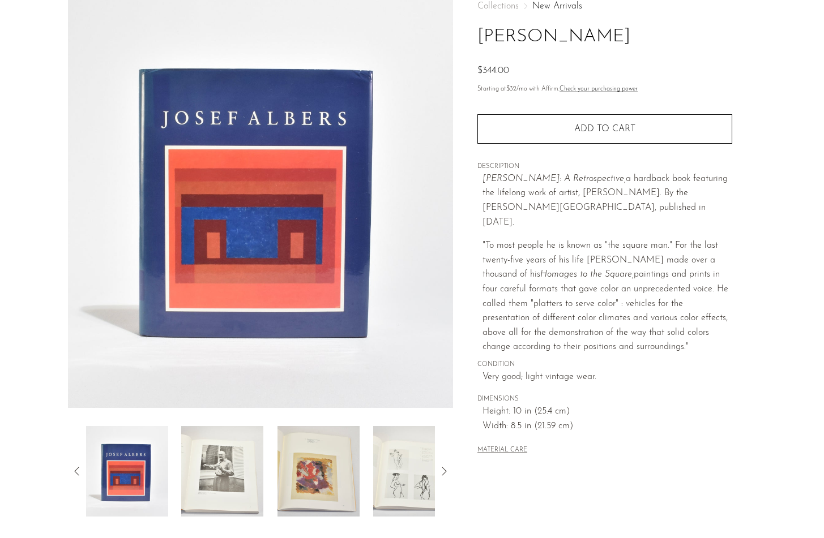
scroll to position [76, 0]
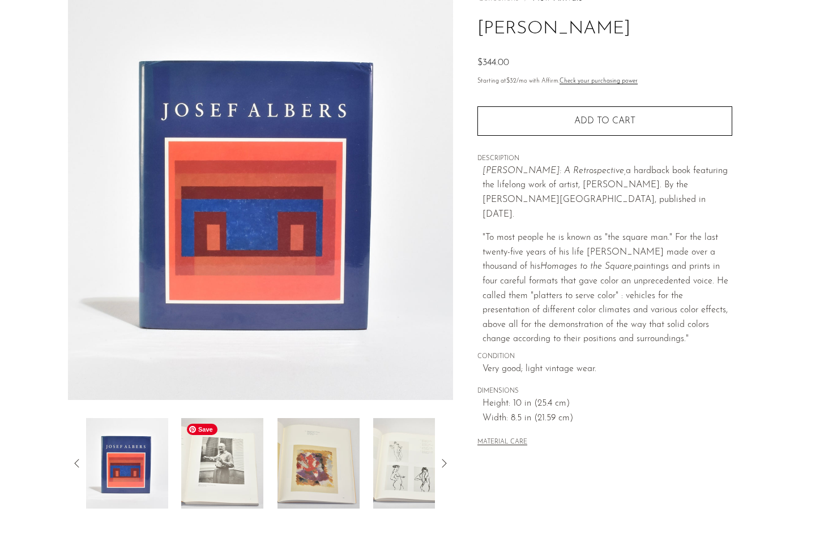
click at [223, 444] on img at bounding box center [222, 463] width 82 height 91
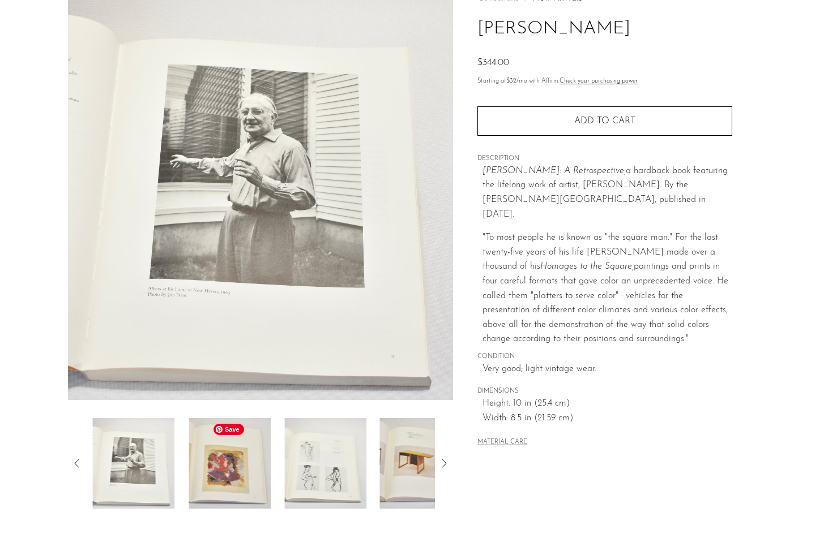
click at [240, 444] on img at bounding box center [230, 463] width 82 height 91
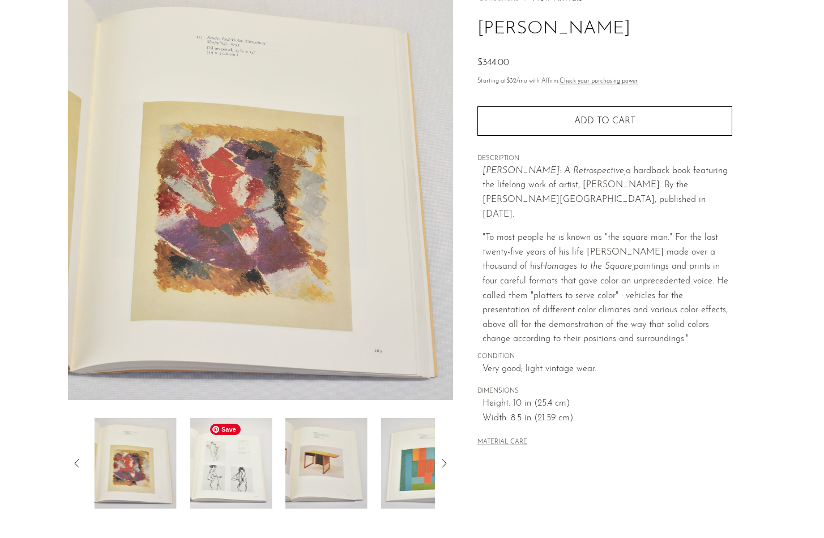
click at [242, 456] on img at bounding box center [231, 463] width 82 height 91
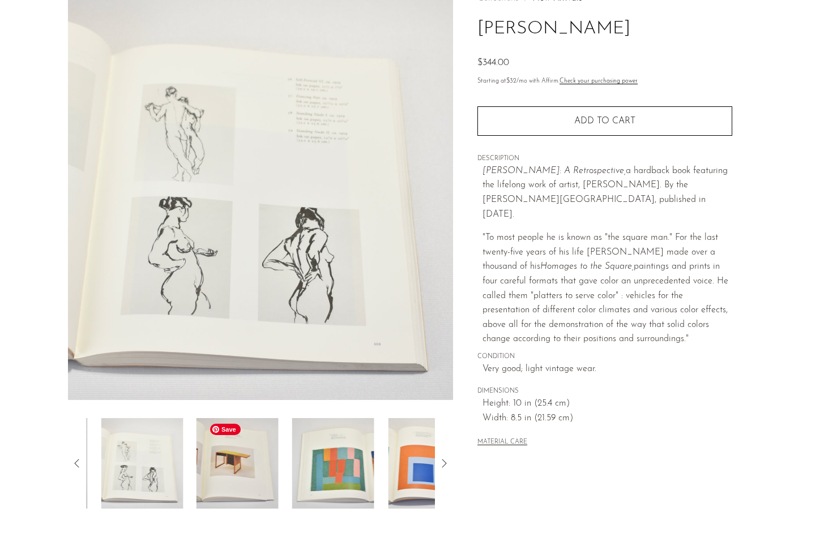
click at [242, 456] on img at bounding box center [237, 463] width 82 height 91
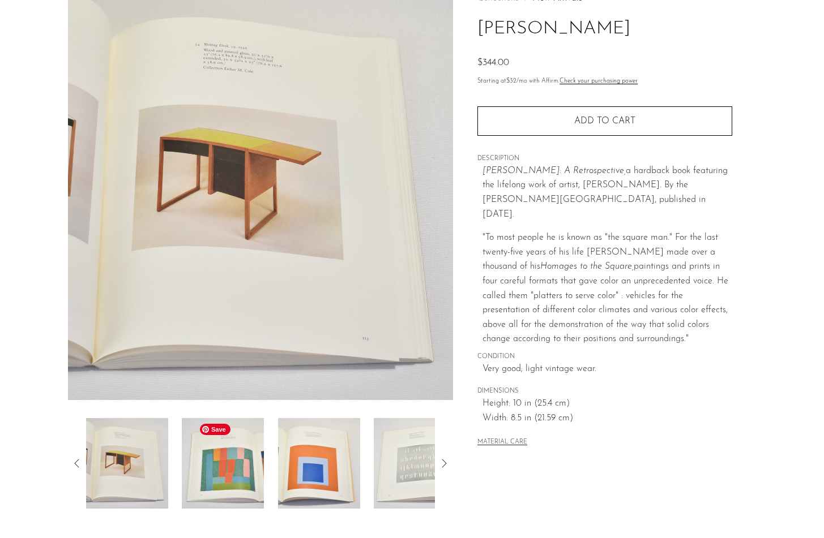
click at [242, 456] on img at bounding box center [223, 463] width 82 height 91
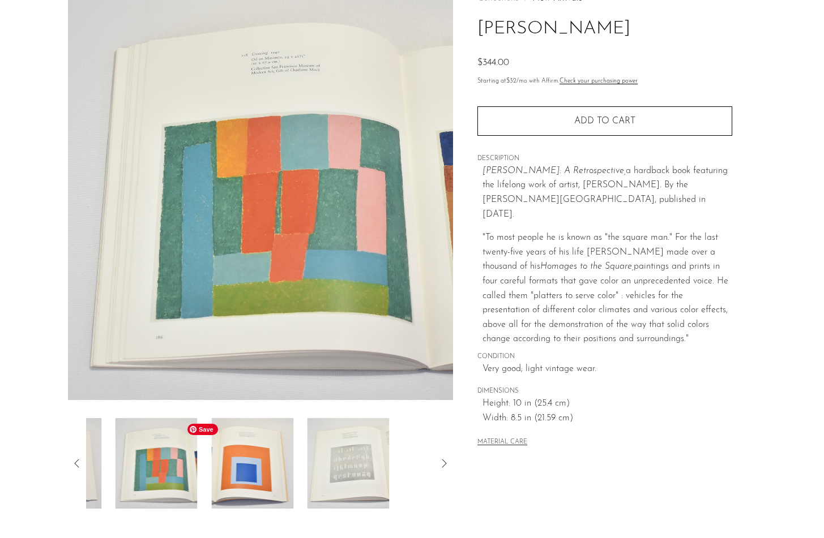
click at [242, 456] on img at bounding box center [252, 463] width 82 height 91
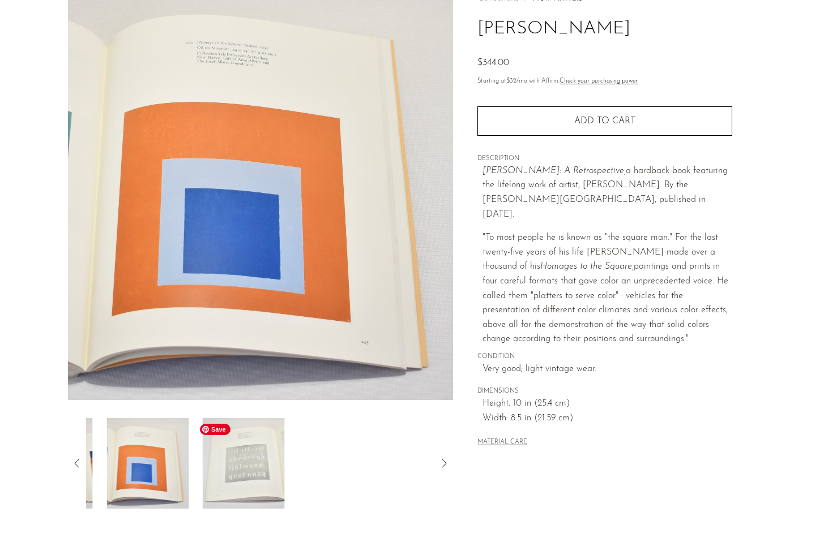
click at [242, 456] on img at bounding box center [243, 463] width 82 height 91
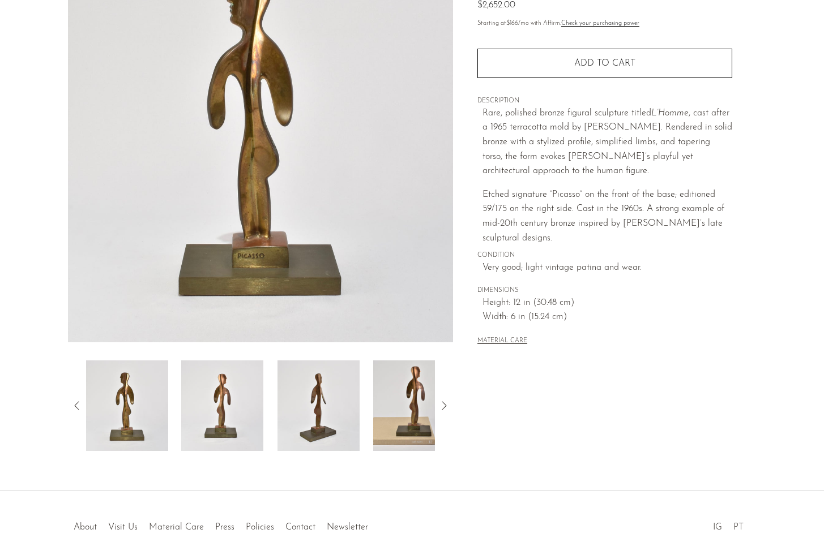
scroll to position [145, 0]
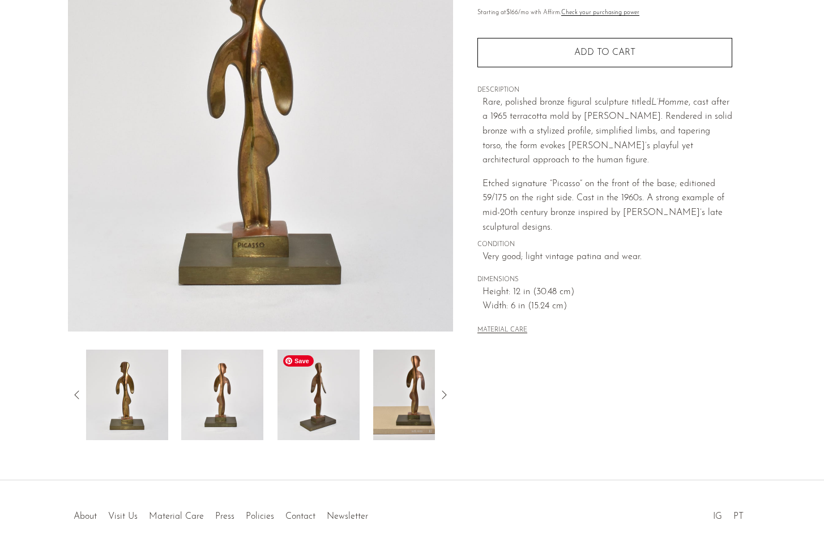
click at [311, 378] on img at bounding box center [318, 395] width 82 height 91
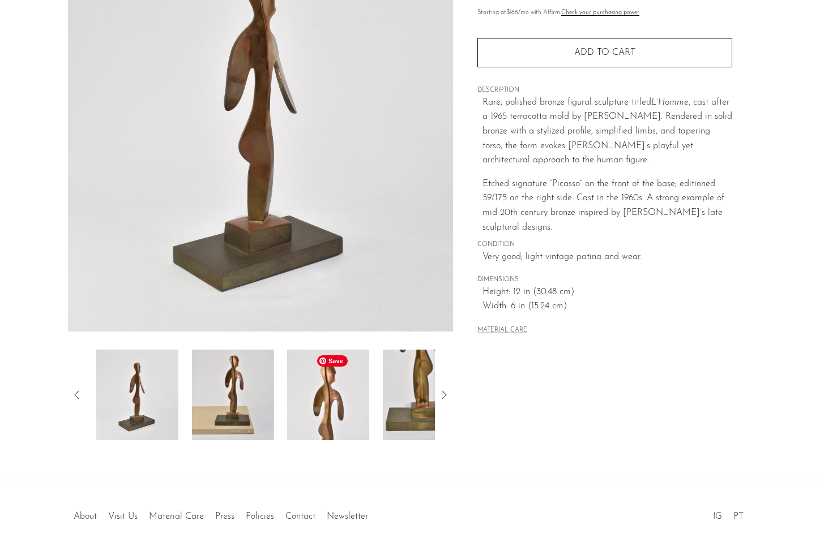
click at [311, 420] on img at bounding box center [328, 395] width 82 height 91
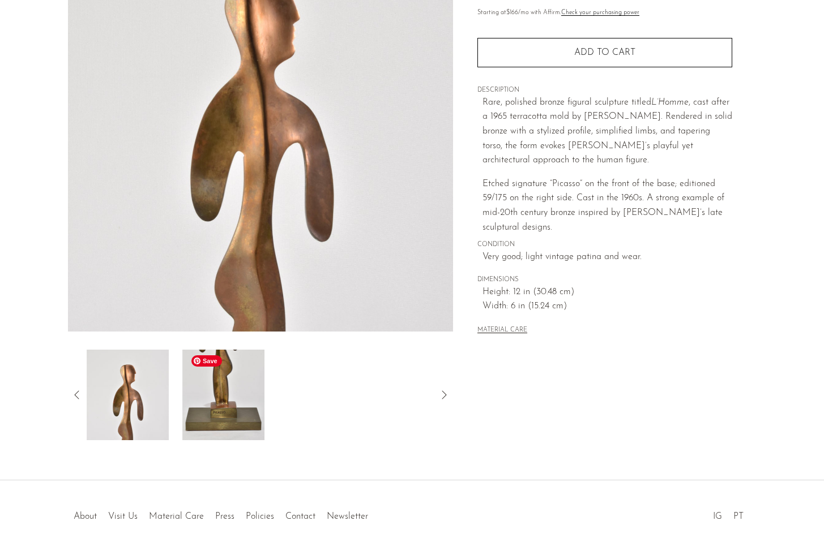
click at [236, 426] on img at bounding box center [224, 395] width 82 height 91
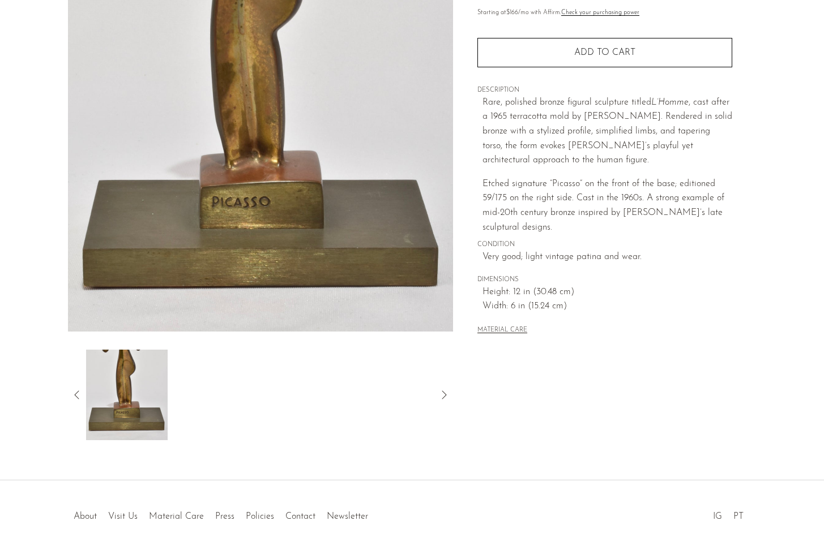
click at [52, 413] on article "Picasso Bronze, L'Homme $2,652.00" at bounding box center [412, 173] width 725 height 533
click at [72, 401] on icon at bounding box center [77, 395] width 14 height 14
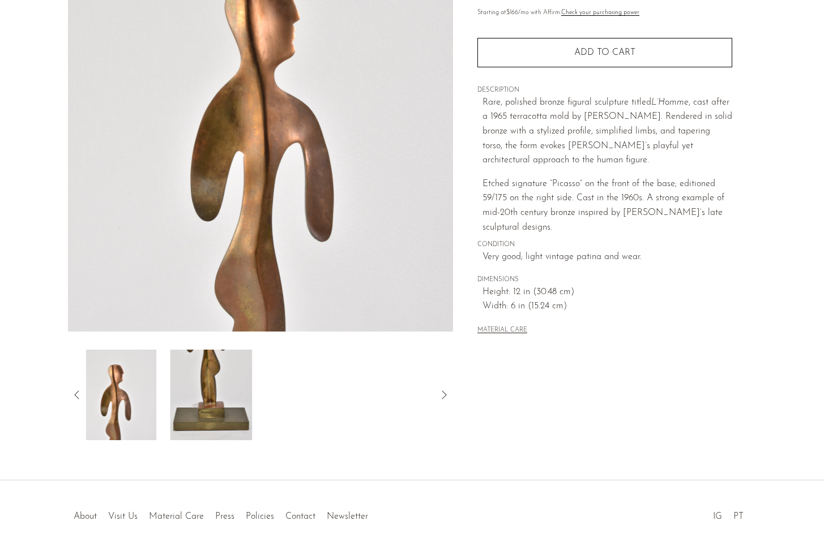
click at [72, 401] on icon at bounding box center [77, 395] width 14 height 14
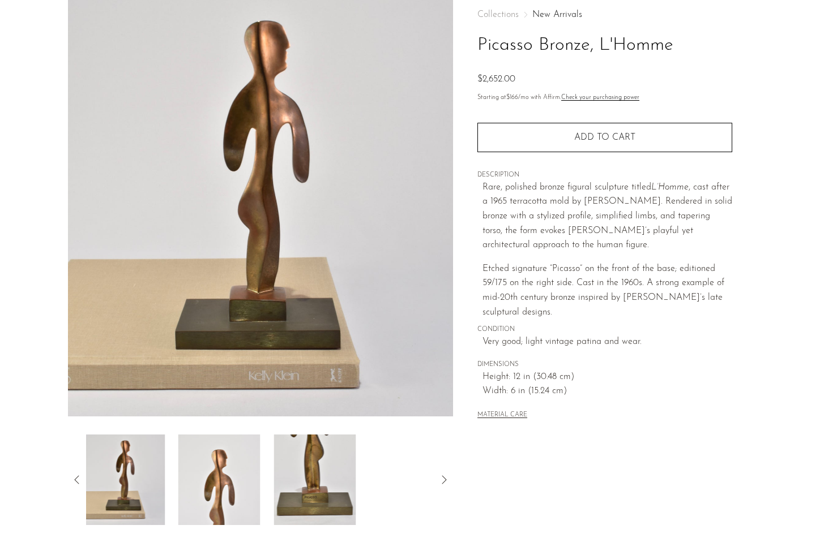
scroll to position [50, 0]
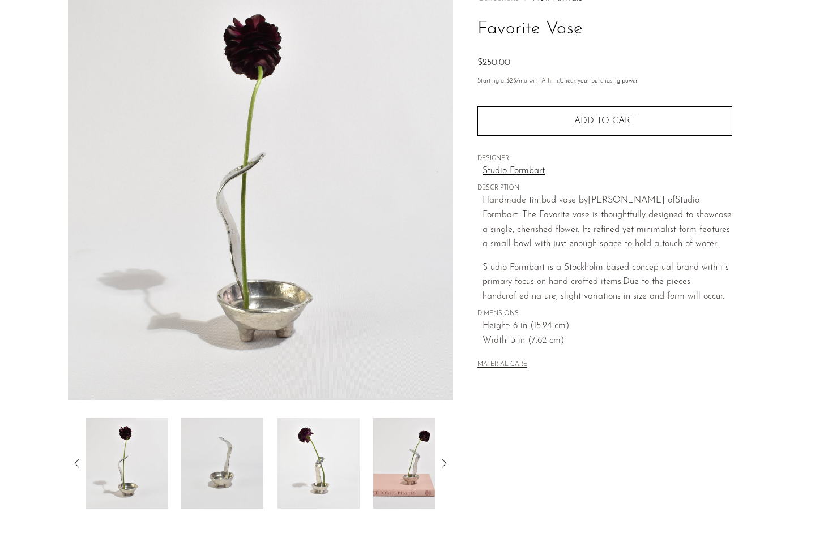
scroll to position [104, 0]
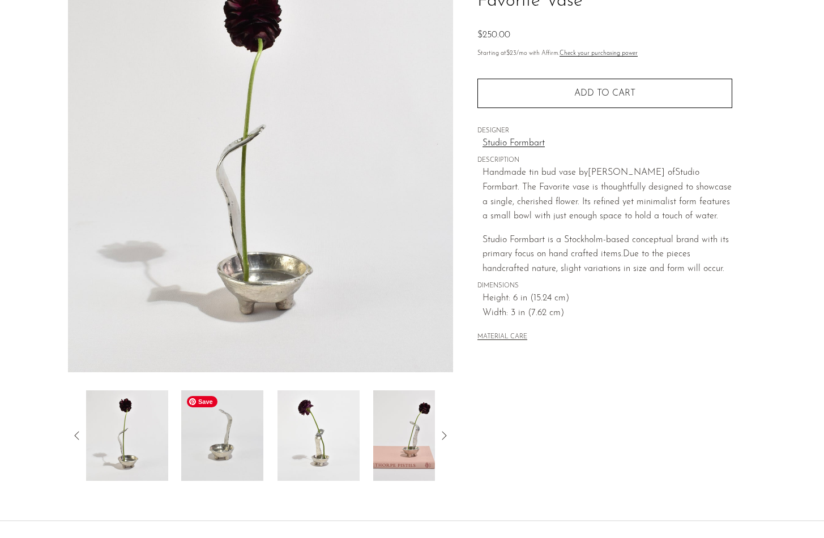
click at [228, 423] on img at bounding box center [222, 436] width 82 height 91
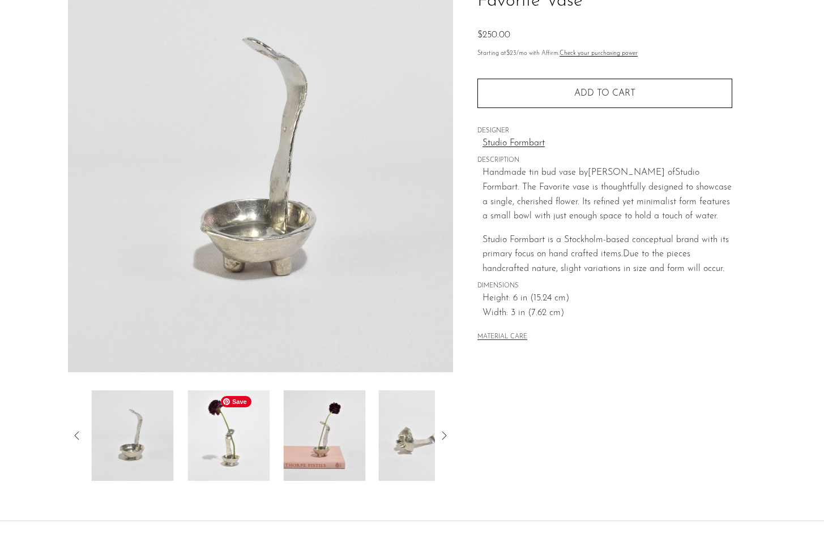
click at [256, 427] on img at bounding box center [228, 436] width 82 height 91
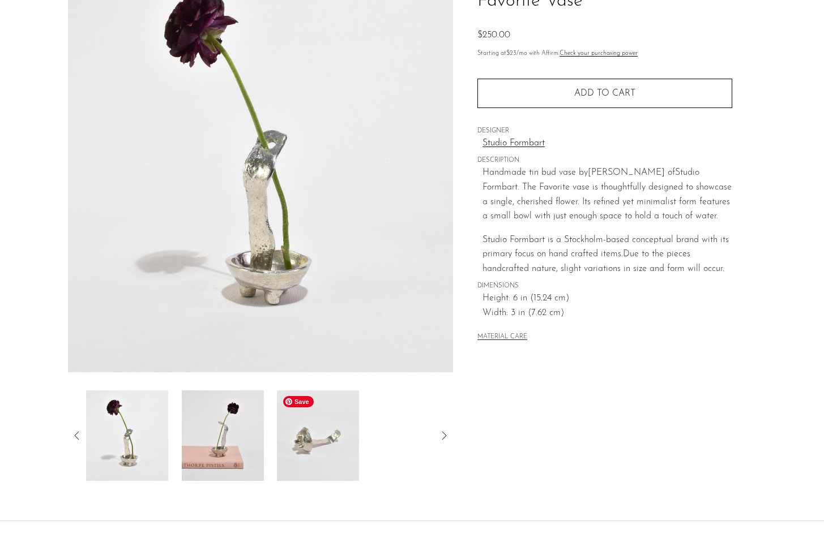
click at [297, 438] on img at bounding box center [318, 436] width 82 height 91
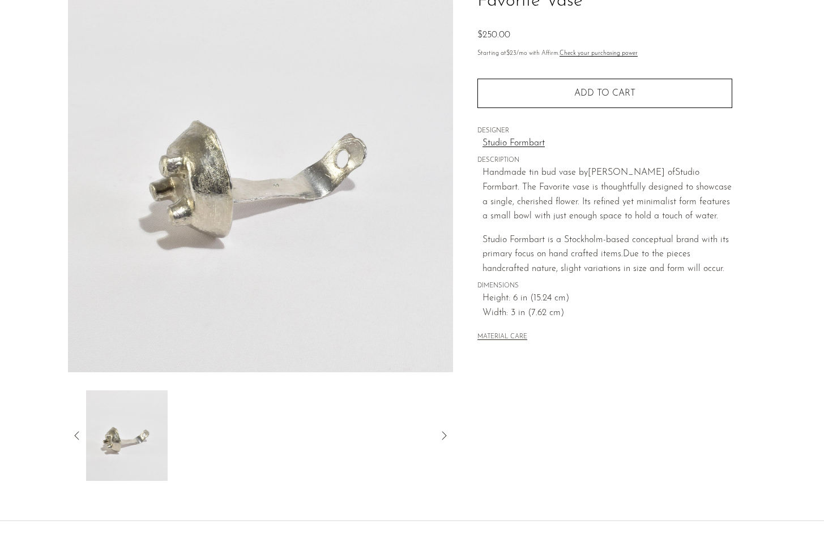
click at [71, 430] on icon at bounding box center [77, 436] width 14 height 14
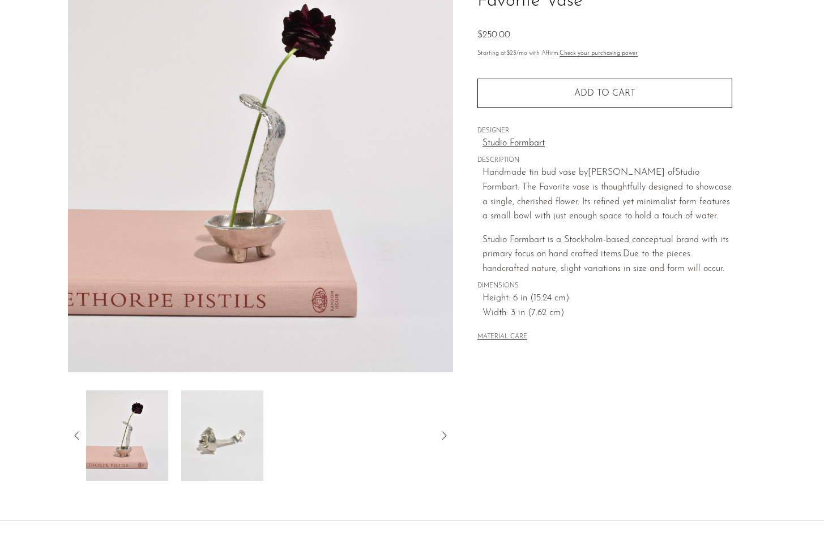
click at [76, 437] on icon at bounding box center [77, 436] width 14 height 14
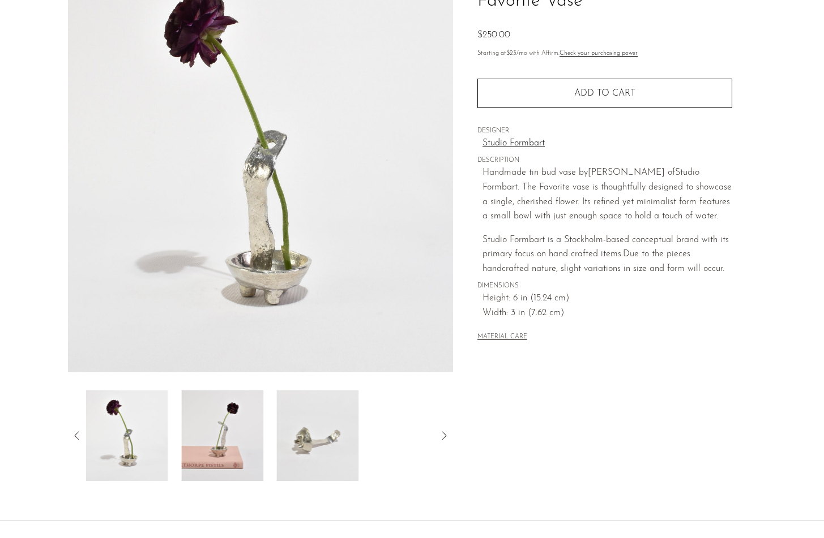
click at [76, 437] on icon at bounding box center [77, 436] width 14 height 14
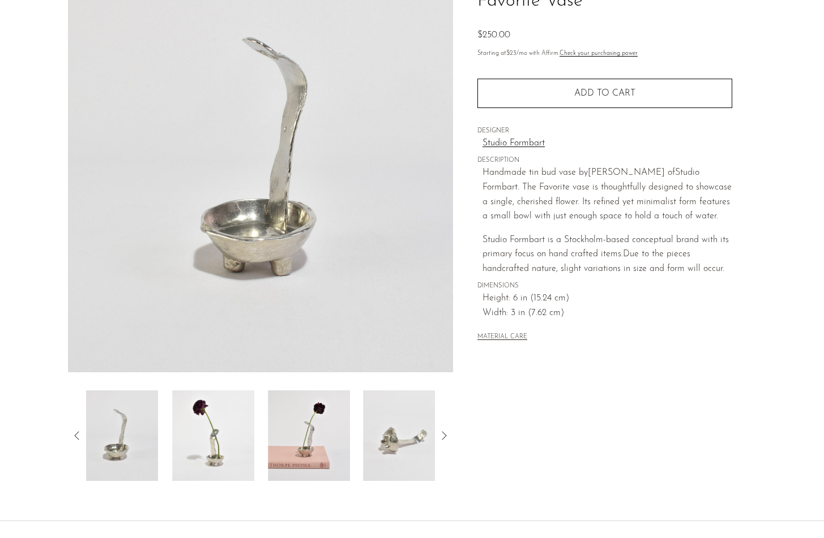
click at [76, 437] on icon at bounding box center [77, 436] width 14 height 14
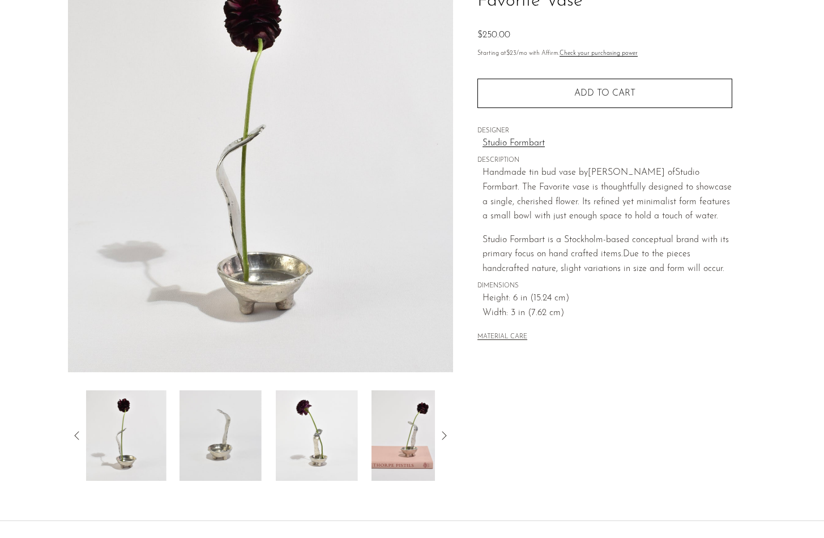
click at [76, 437] on icon at bounding box center [77, 436] width 14 height 14
click at [131, 444] on img at bounding box center [127, 436] width 82 height 91
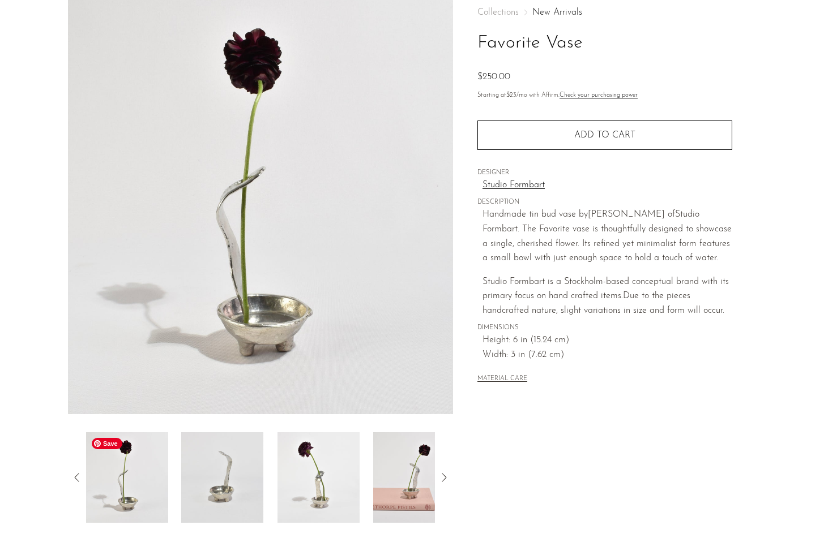
scroll to position [50, 0]
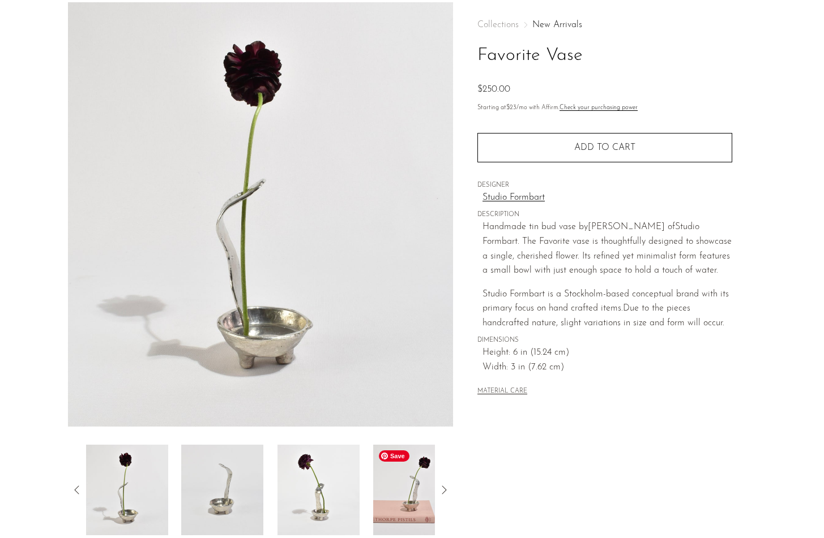
click at [388, 509] on img at bounding box center [414, 490] width 82 height 91
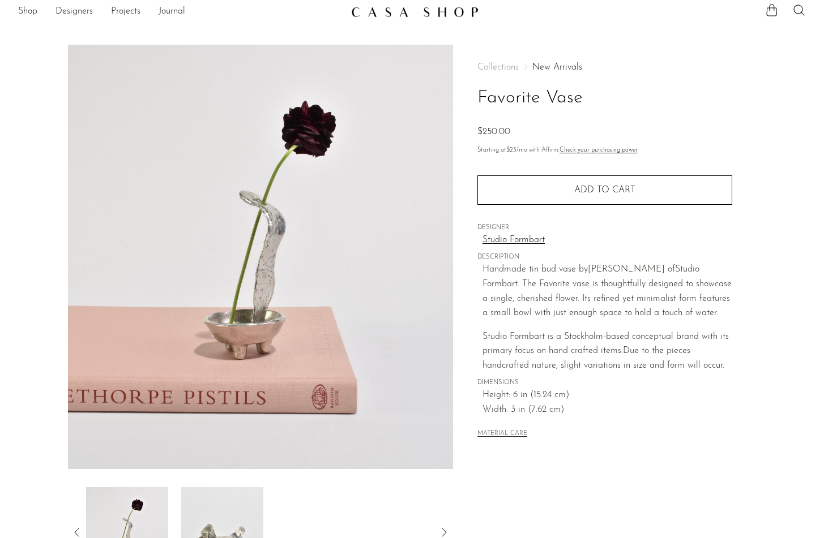
scroll to position [0, 0]
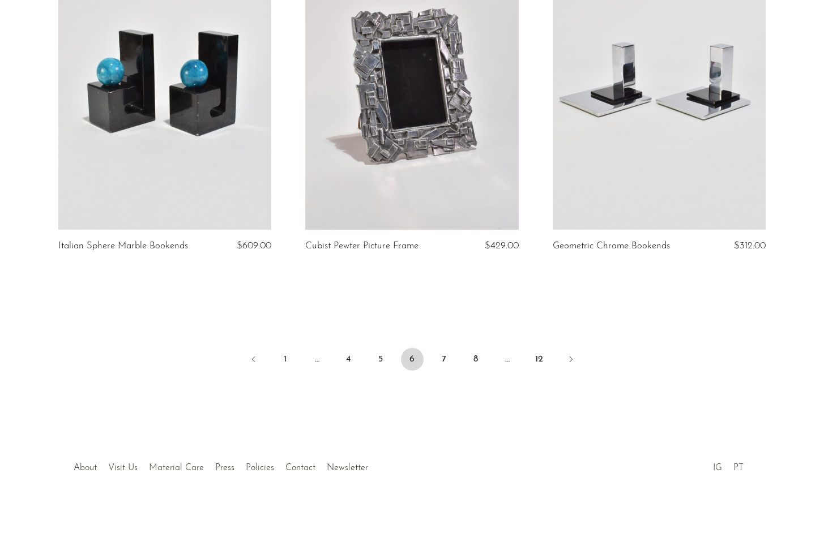
scroll to position [4011, 0]
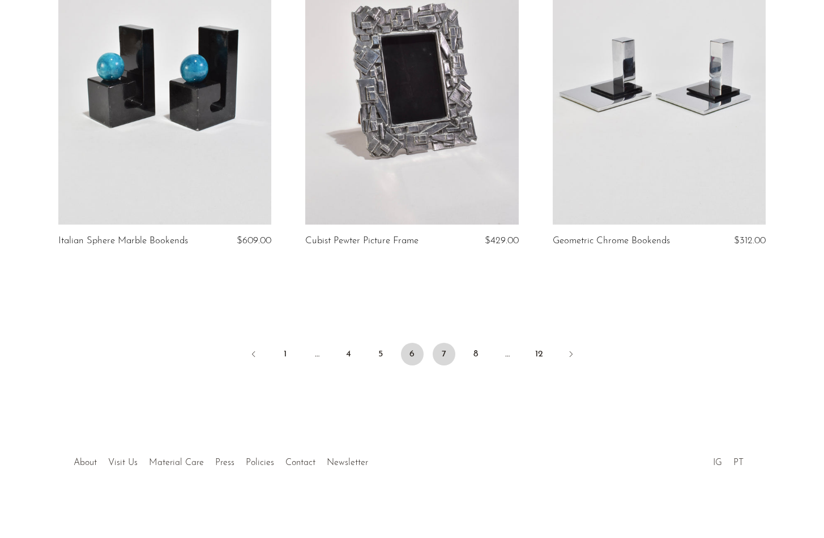
click at [439, 360] on link "7" at bounding box center [444, 354] width 23 height 23
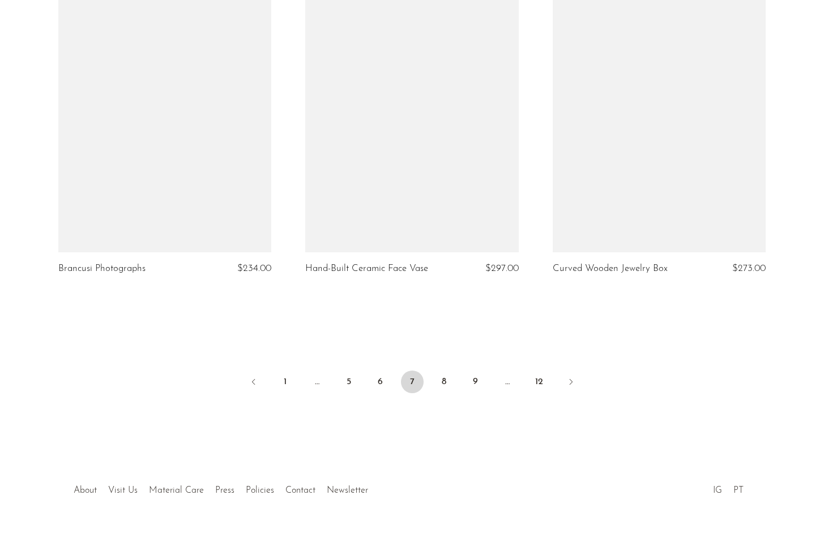
scroll to position [3984, 0]
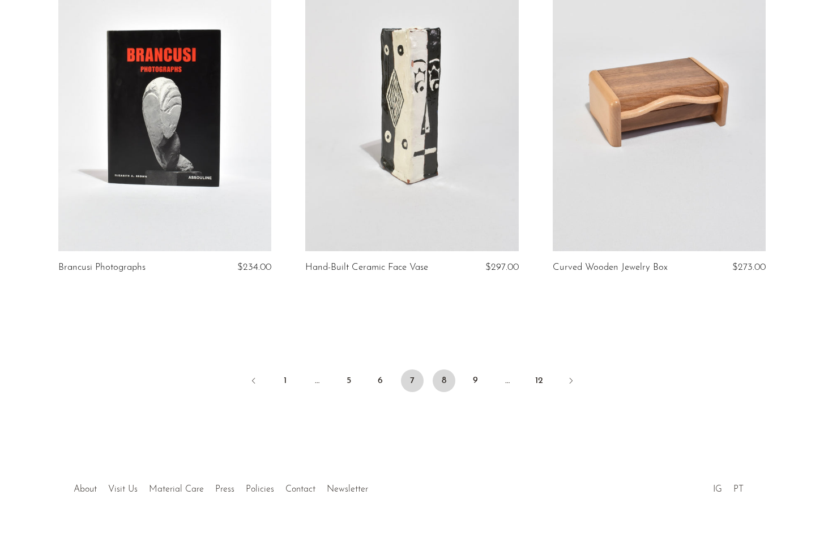
click at [440, 382] on link "8" at bounding box center [444, 381] width 23 height 23
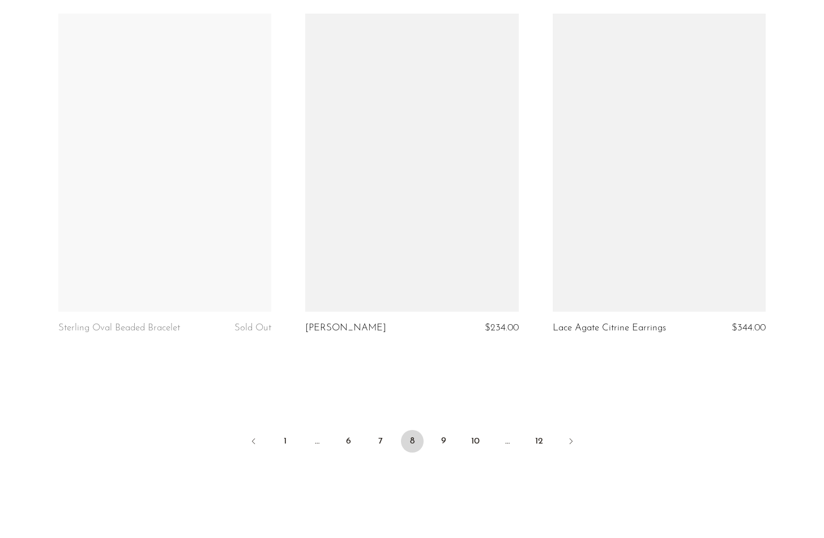
scroll to position [3957, 0]
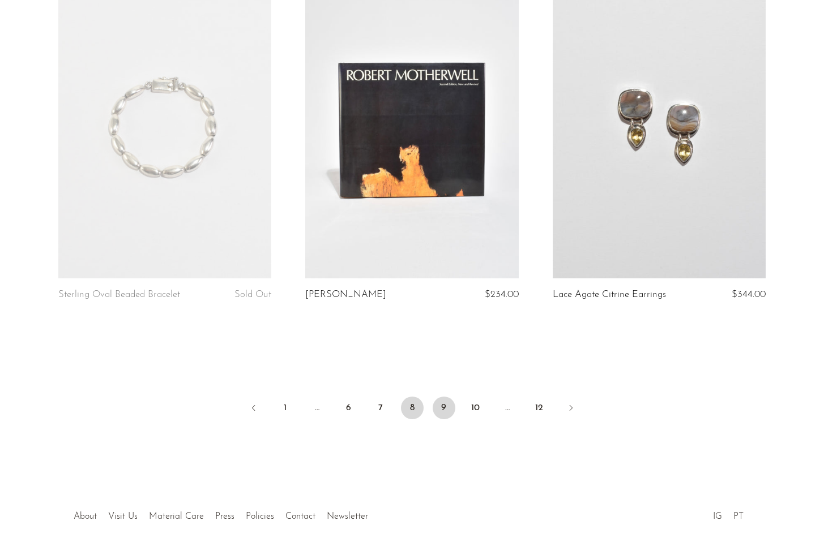
click at [448, 412] on link "9" at bounding box center [444, 408] width 23 height 23
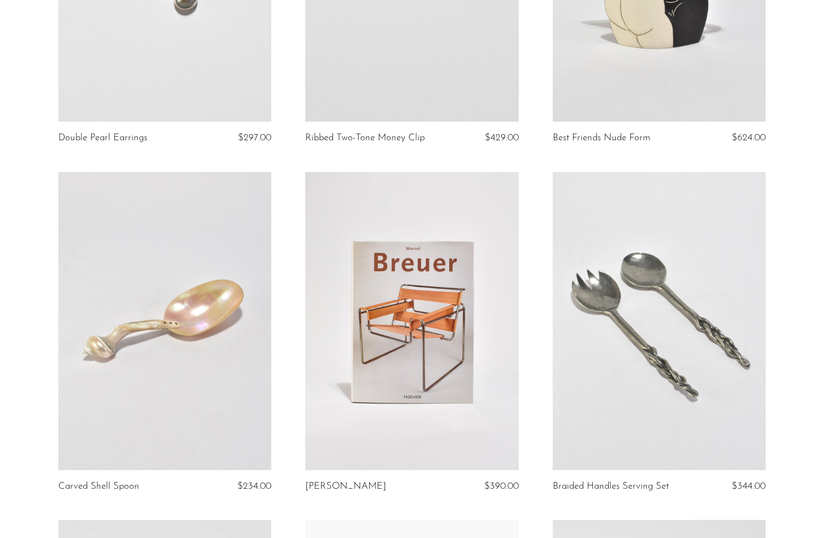
scroll to position [989, 0]
